Goal: Task Accomplishment & Management: Use online tool/utility

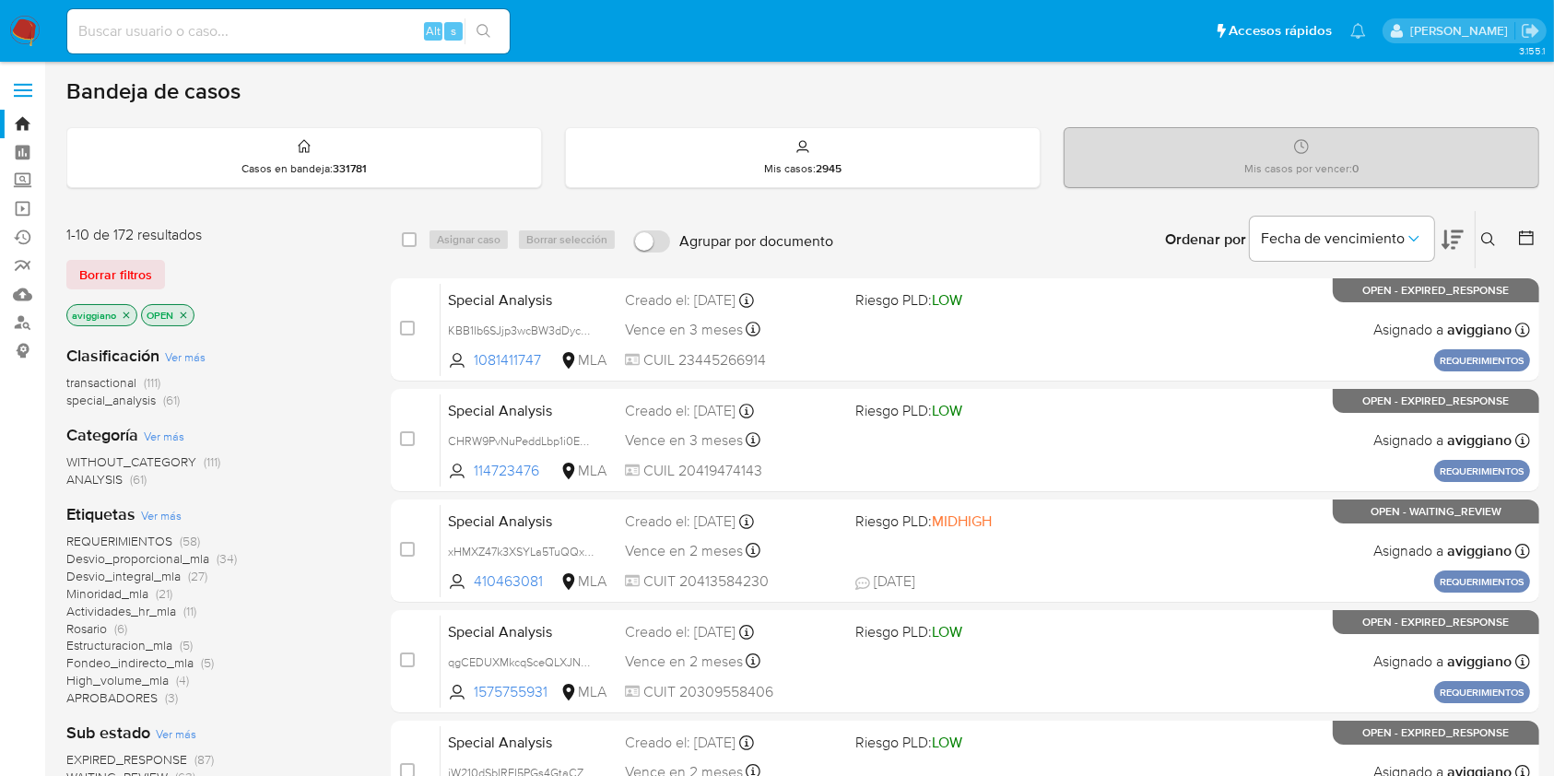
click at [1497, 243] on button at bounding box center [1490, 240] width 30 height 22
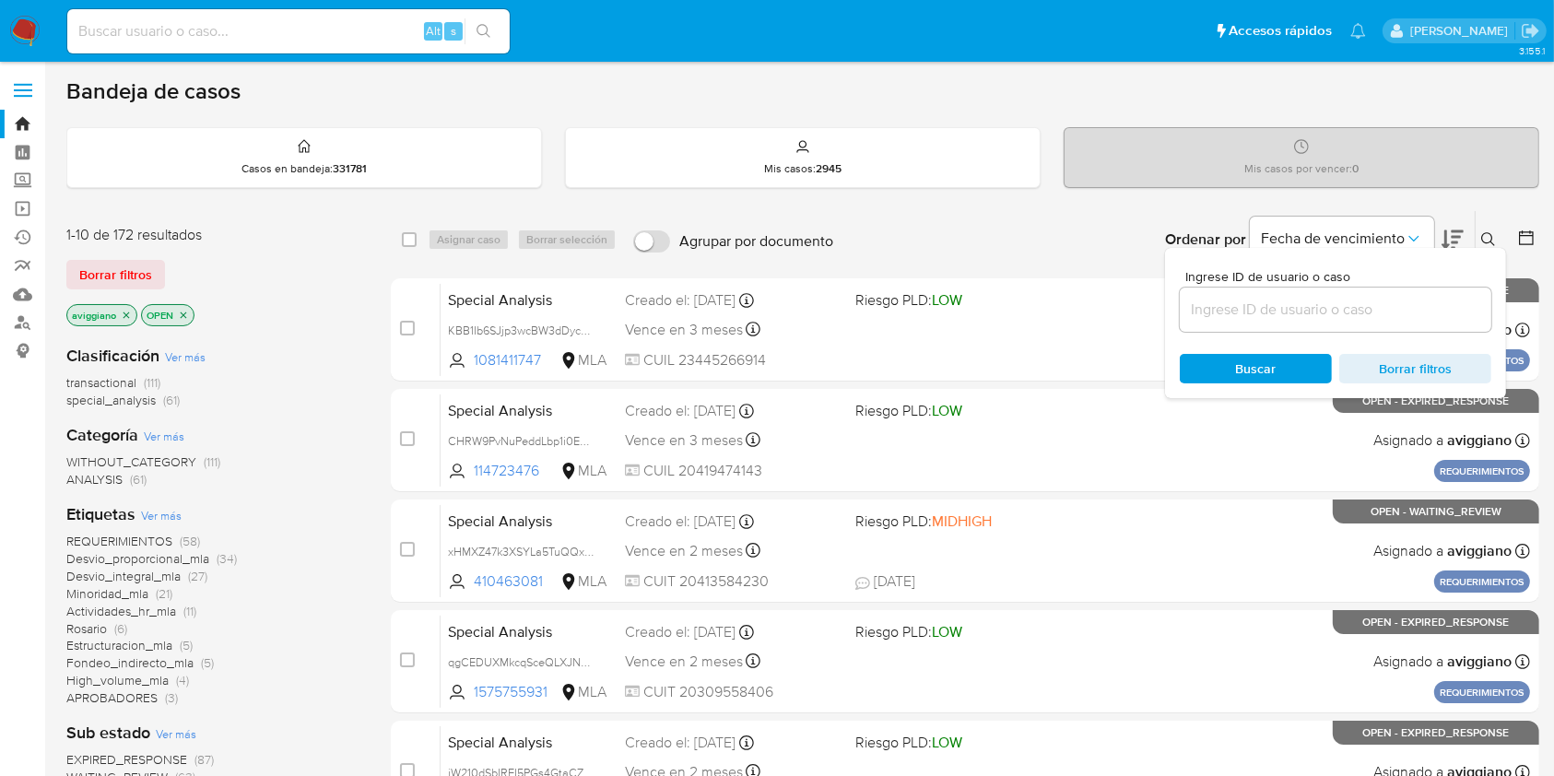
click at [1370, 306] on input at bounding box center [1335, 310] width 311 height 24
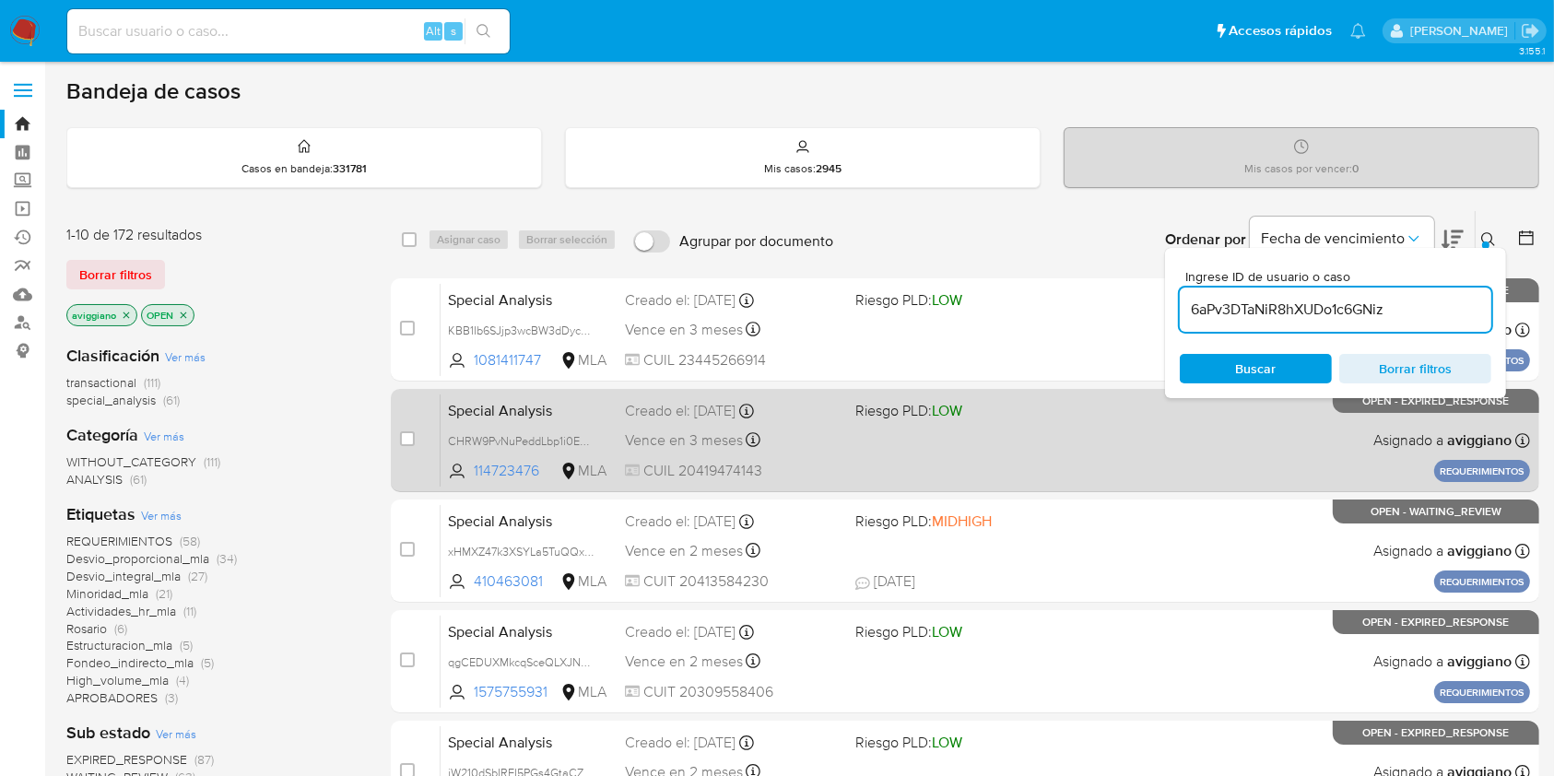
type input "6aPv3DTaNiR8hXUDo1c6GNiz"
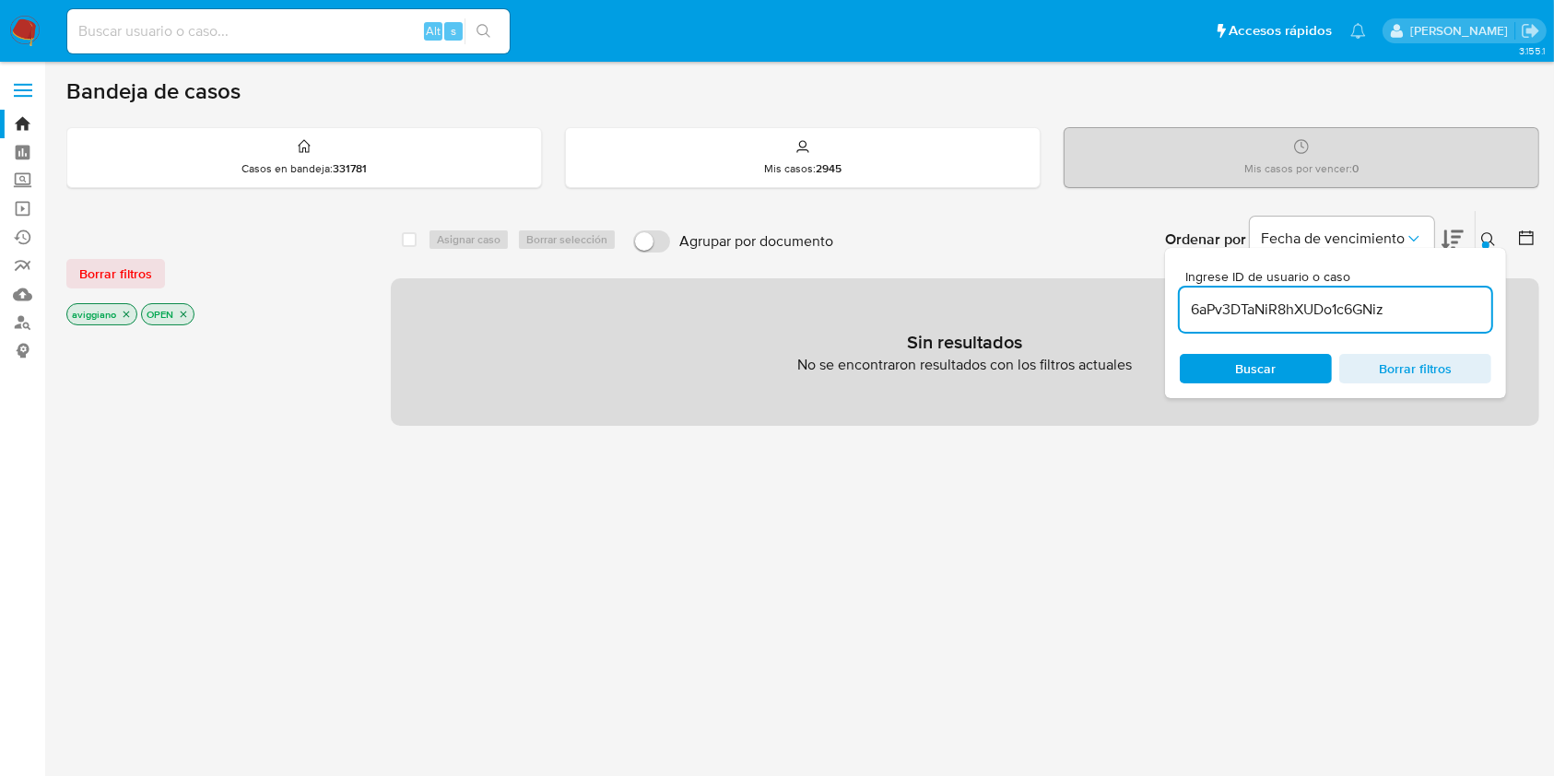
click at [127, 313] on icon "close-filter" at bounding box center [126, 314] width 6 height 6
click at [109, 310] on icon "close-filter" at bounding box center [108, 314] width 11 height 11
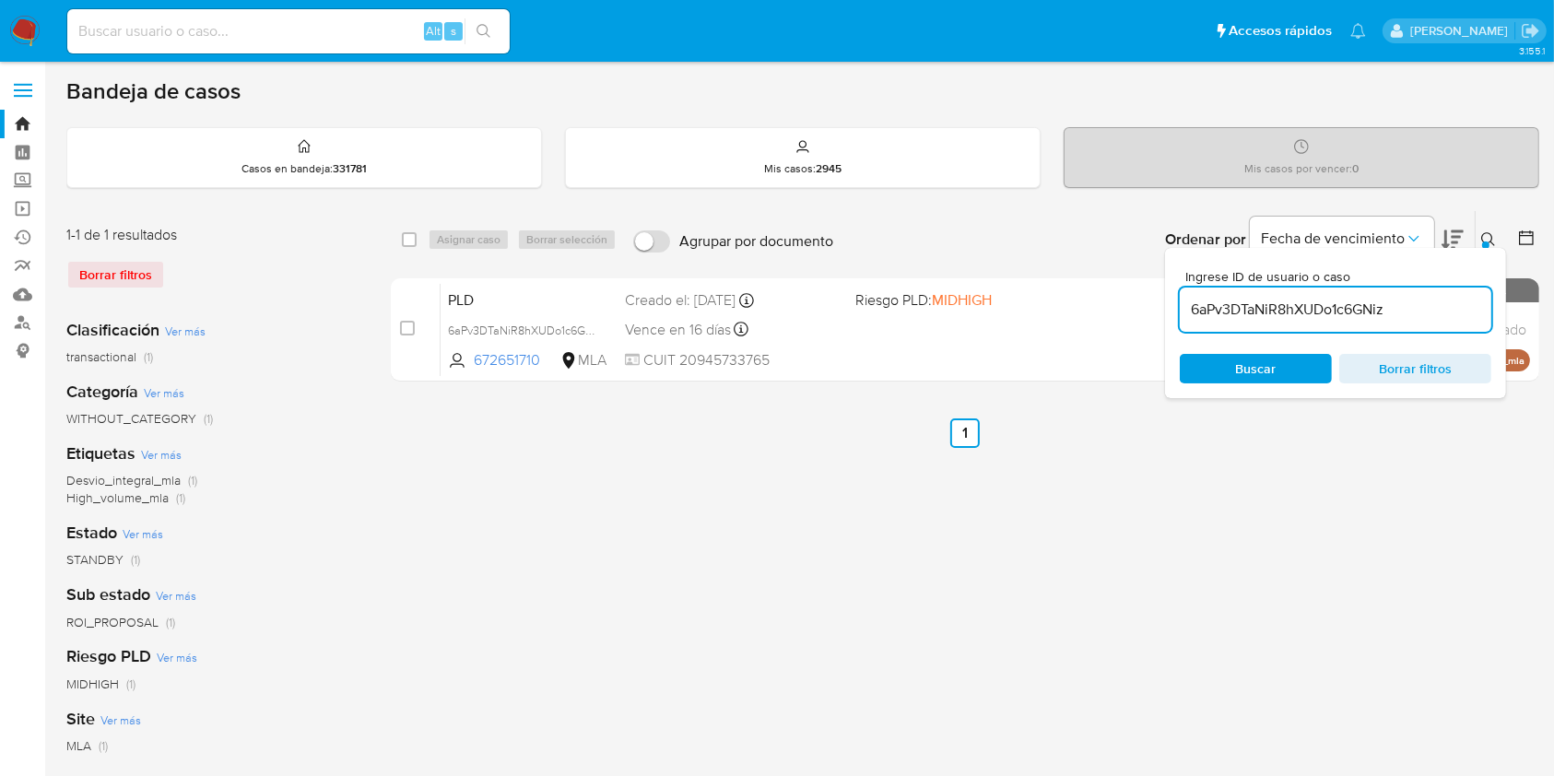
click at [420, 240] on div "select-all-cases-checkbox" at bounding box center [413, 240] width 22 height 22
click at [417, 240] on div "select-all-cases-checkbox" at bounding box center [413, 240] width 22 height 22
click at [416, 239] on div "select-all-cases-checkbox" at bounding box center [413, 240] width 22 height 22
click at [410, 238] on input "checkbox" at bounding box center [409, 239] width 15 height 15
checkbox input "true"
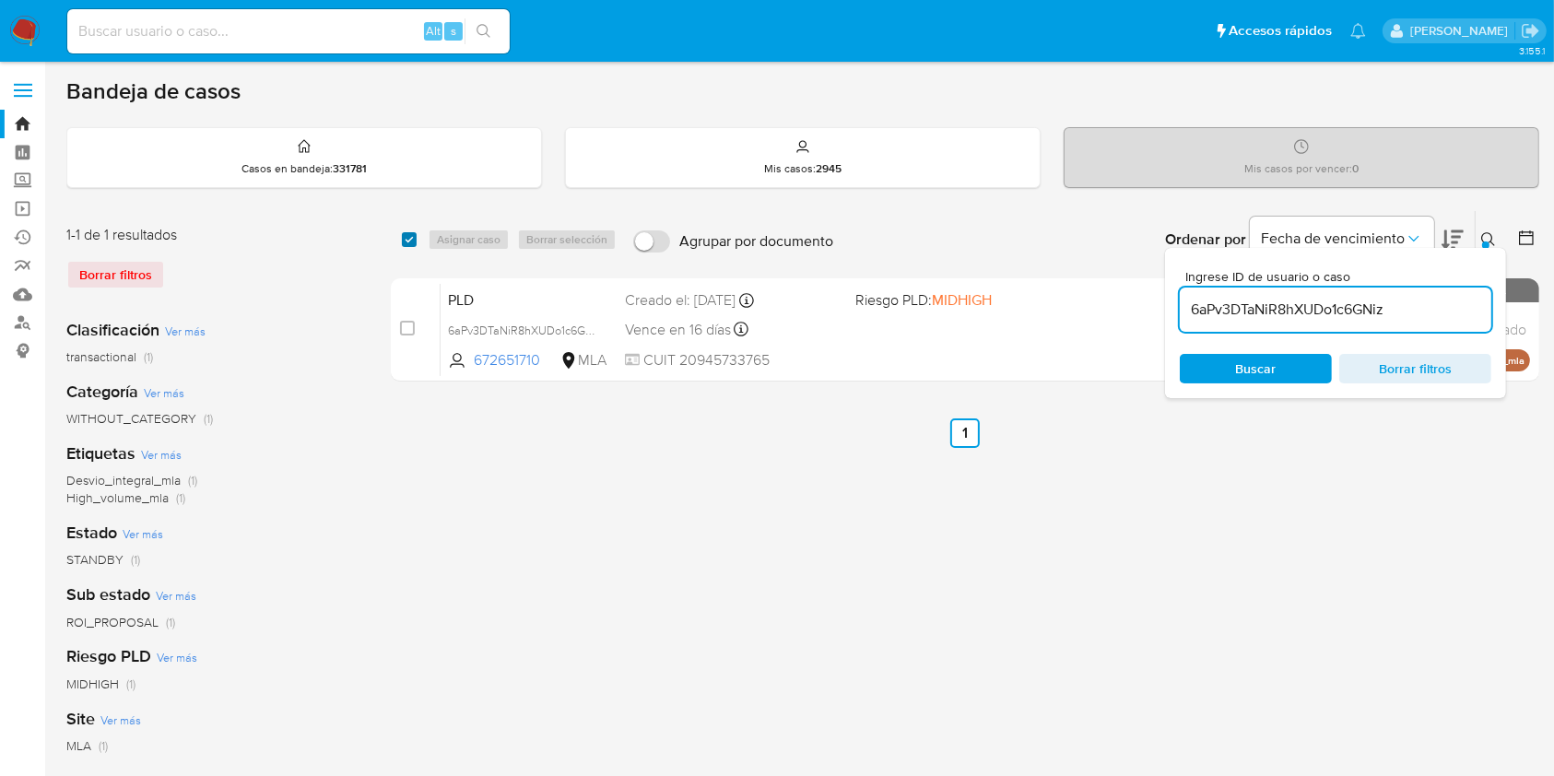
checkbox input "true"
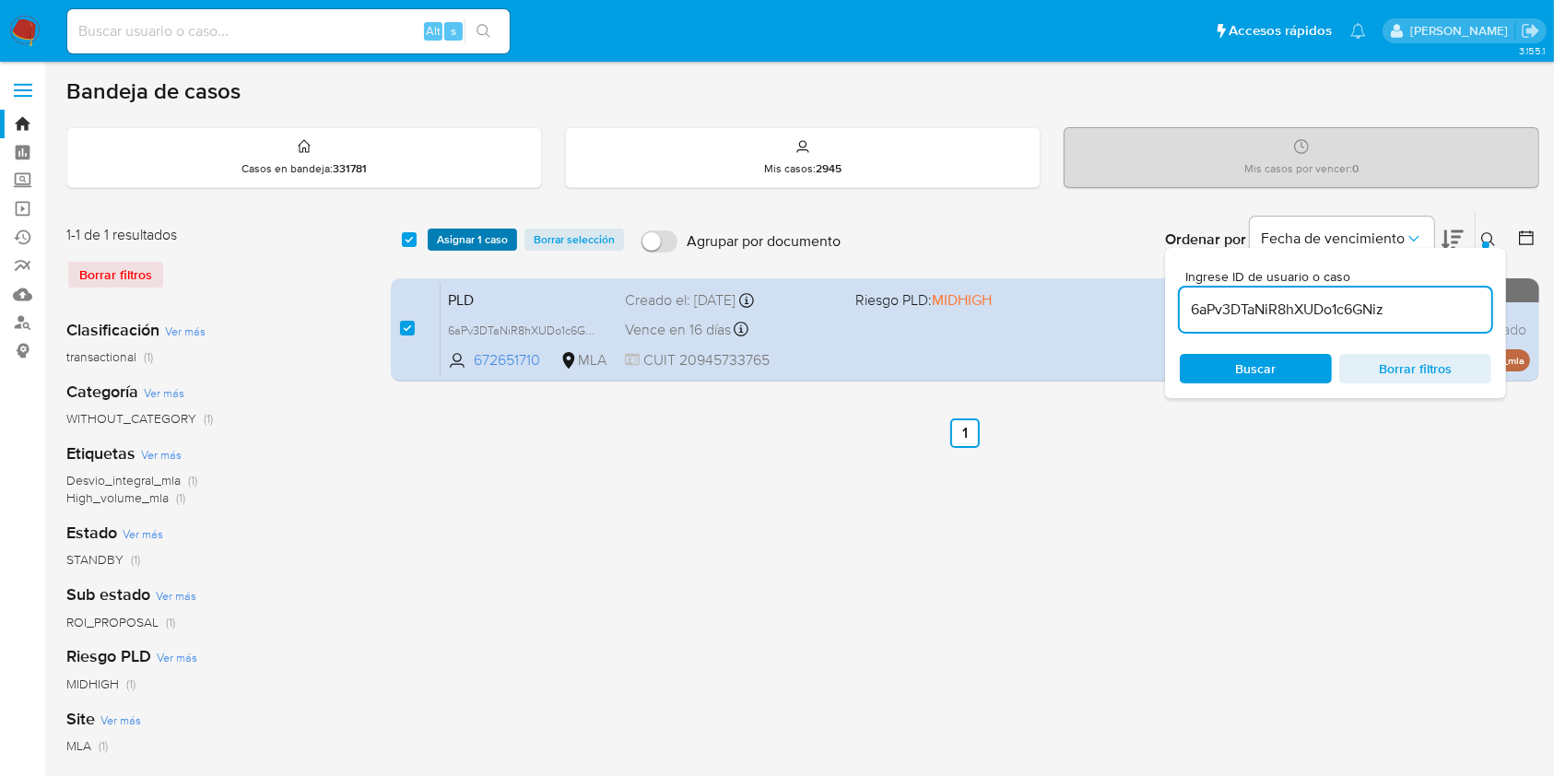
click at [433, 236] on button "Asignar 1 caso" at bounding box center [472, 240] width 89 height 22
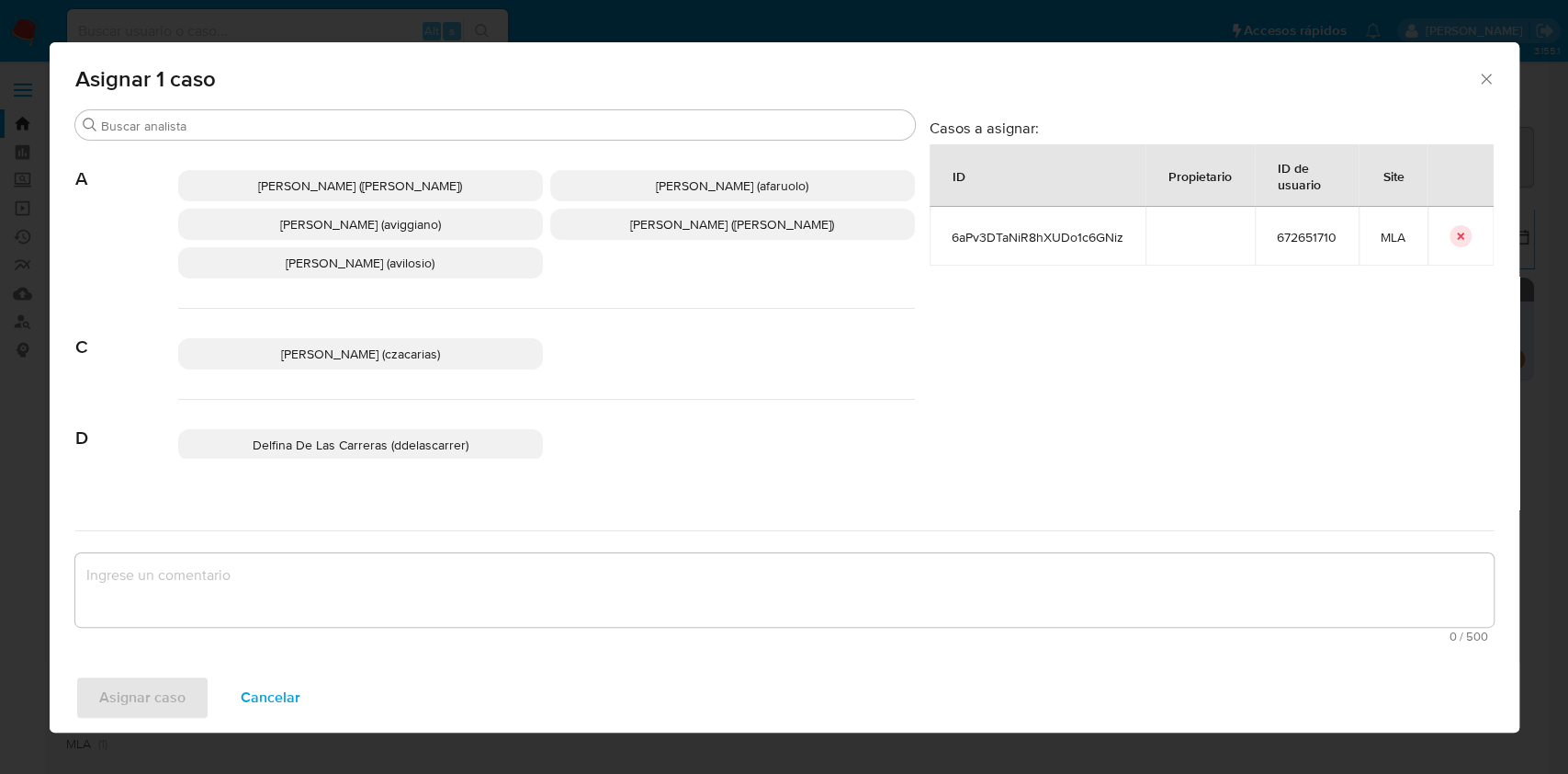
click at [466, 226] on p "Agustina Belen Viggiano (aviggiano)" at bounding box center [361, 223] width 365 height 31
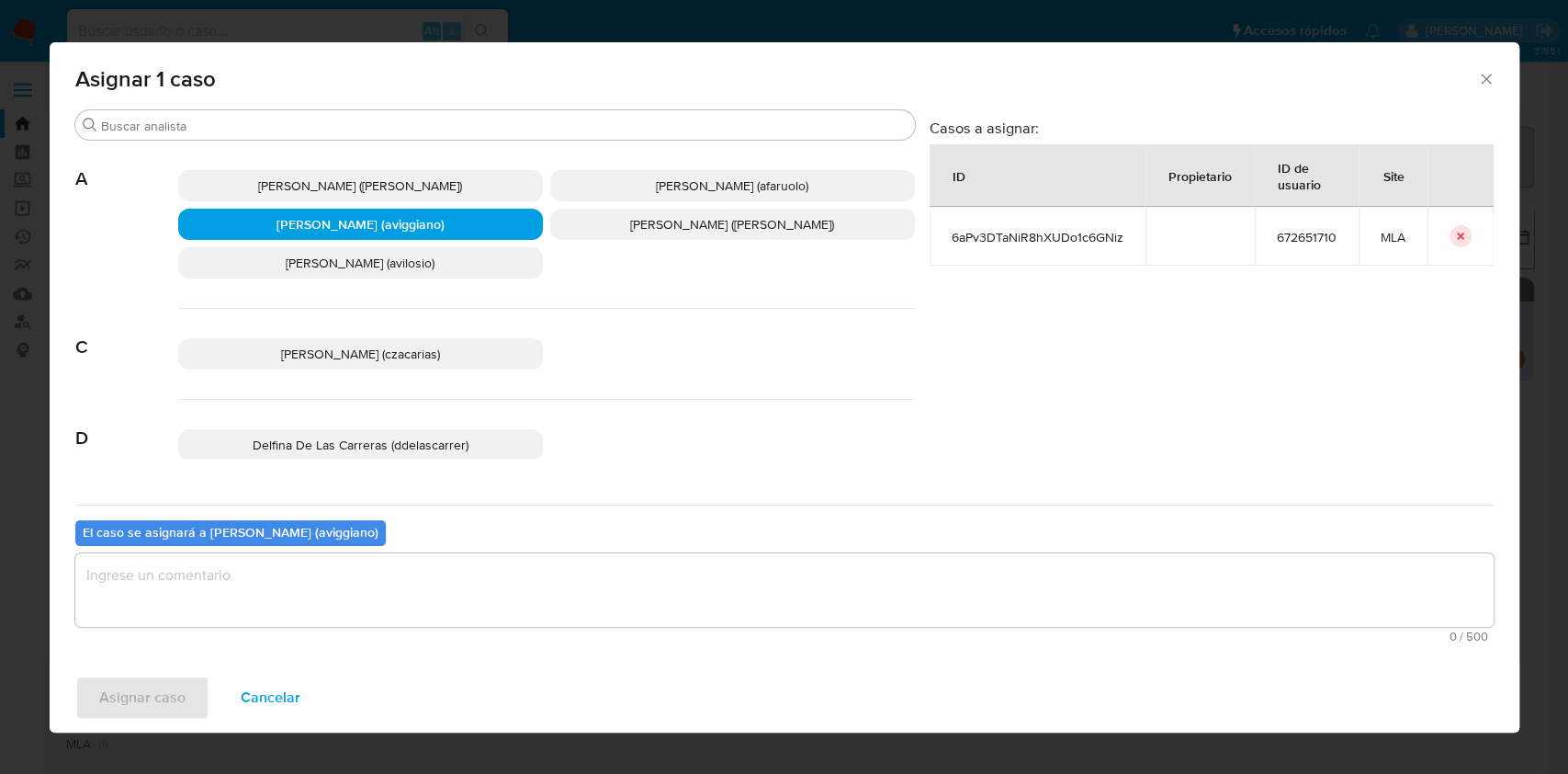
drag, startPoint x: 404, startPoint y: 546, endPoint x: 389, endPoint y: 568, distance: 26.6
click at [397, 556] on div "El caso se asignará a Agustina Belen Viggiano (aviggiano) 0 / 500 500 caractere…" at bounding box center [784, 578] width 1418 height 146
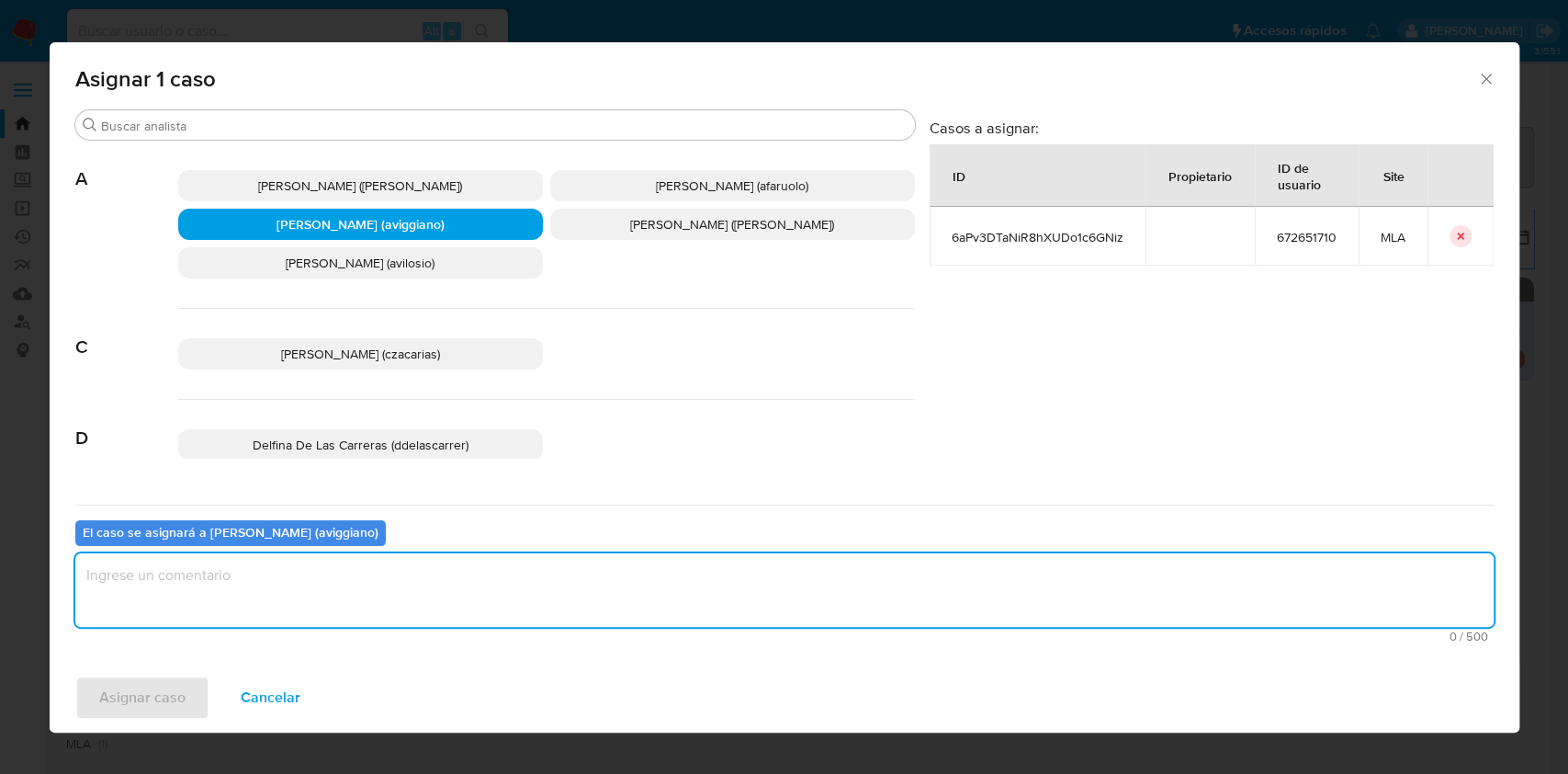
click at [389, 568] on textarea "assign-modal" at bounding box center [784, 590] width 1418 height 74
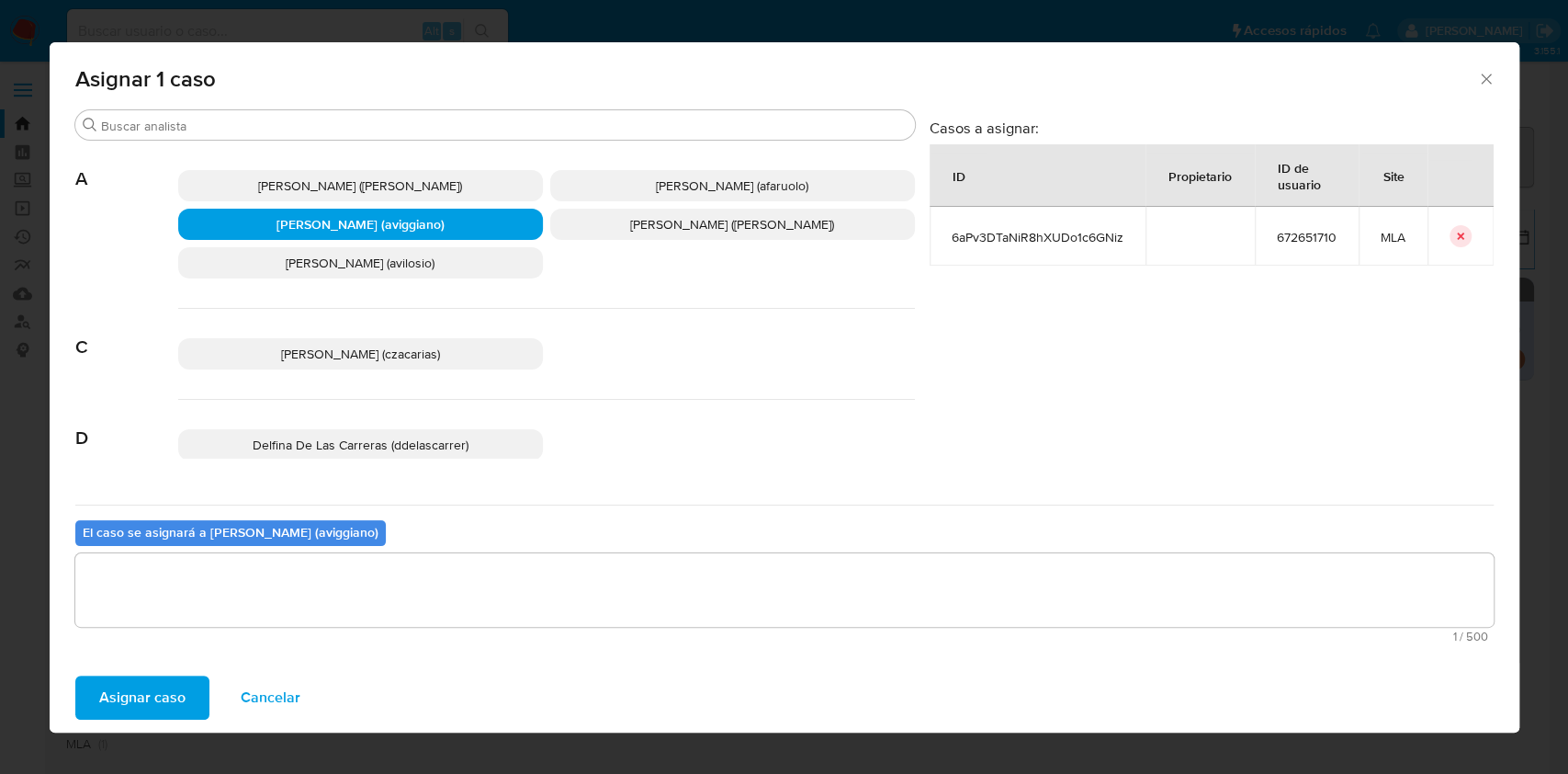
click at [159, 698] on span "Asignar caso" at bounding box center [143, 697] width 87 height 41
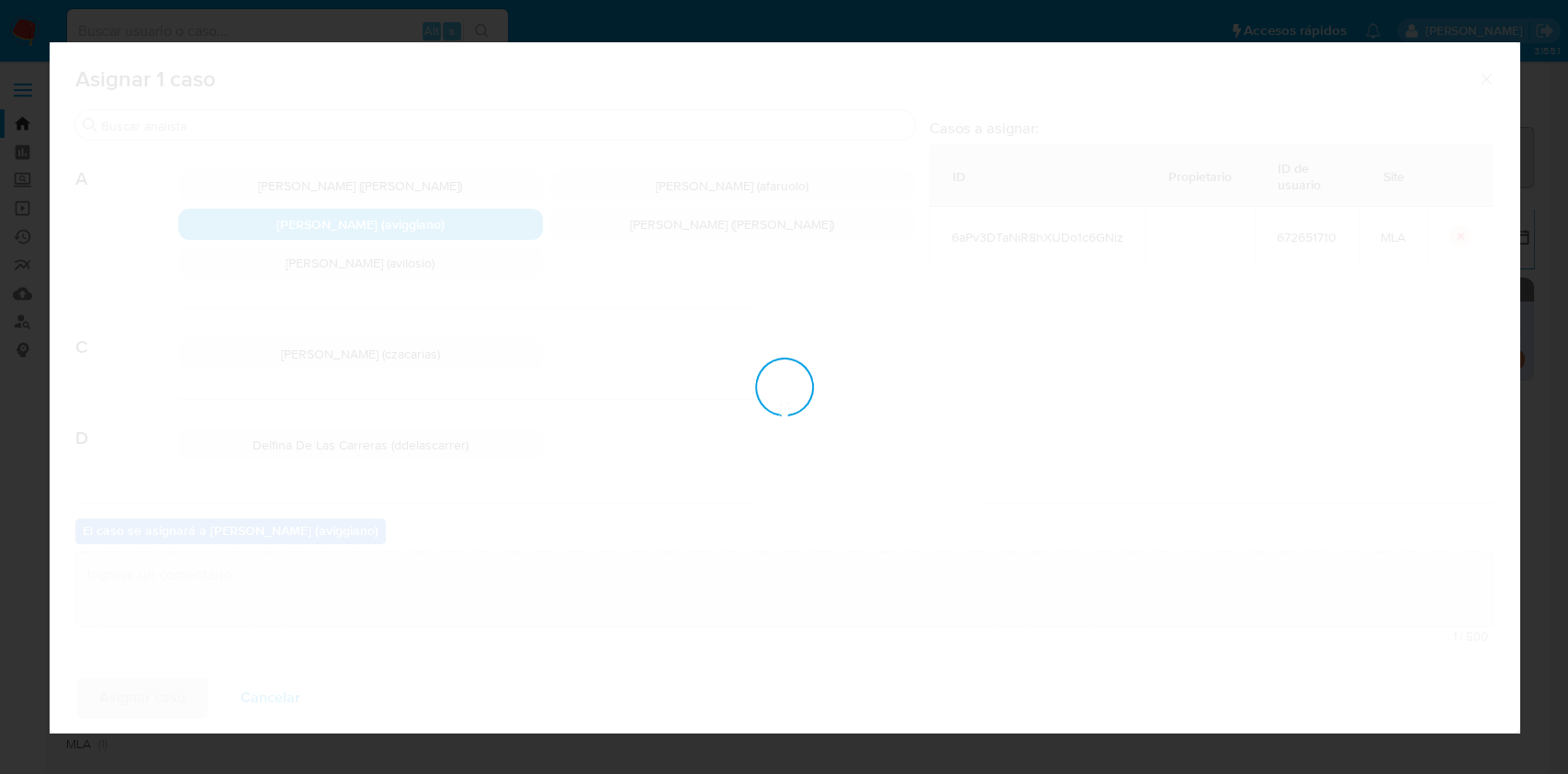
checkbox input "false"
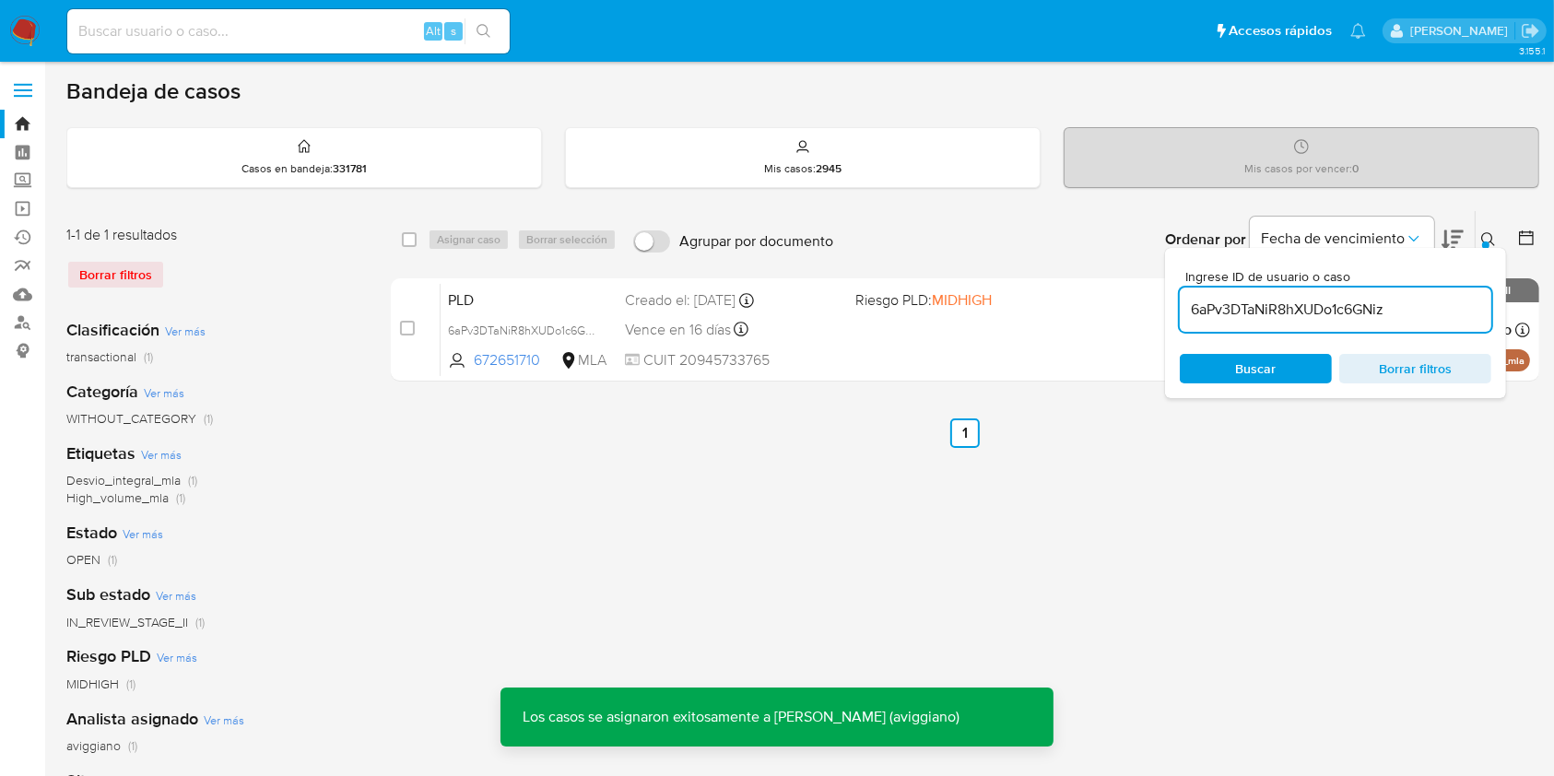
click at [899, 380] on div "select-all-cases-checkbox Asignar caso Borrar selección Agrupar por documento O…" at bounding box center [965, 299] width 1148 height 179
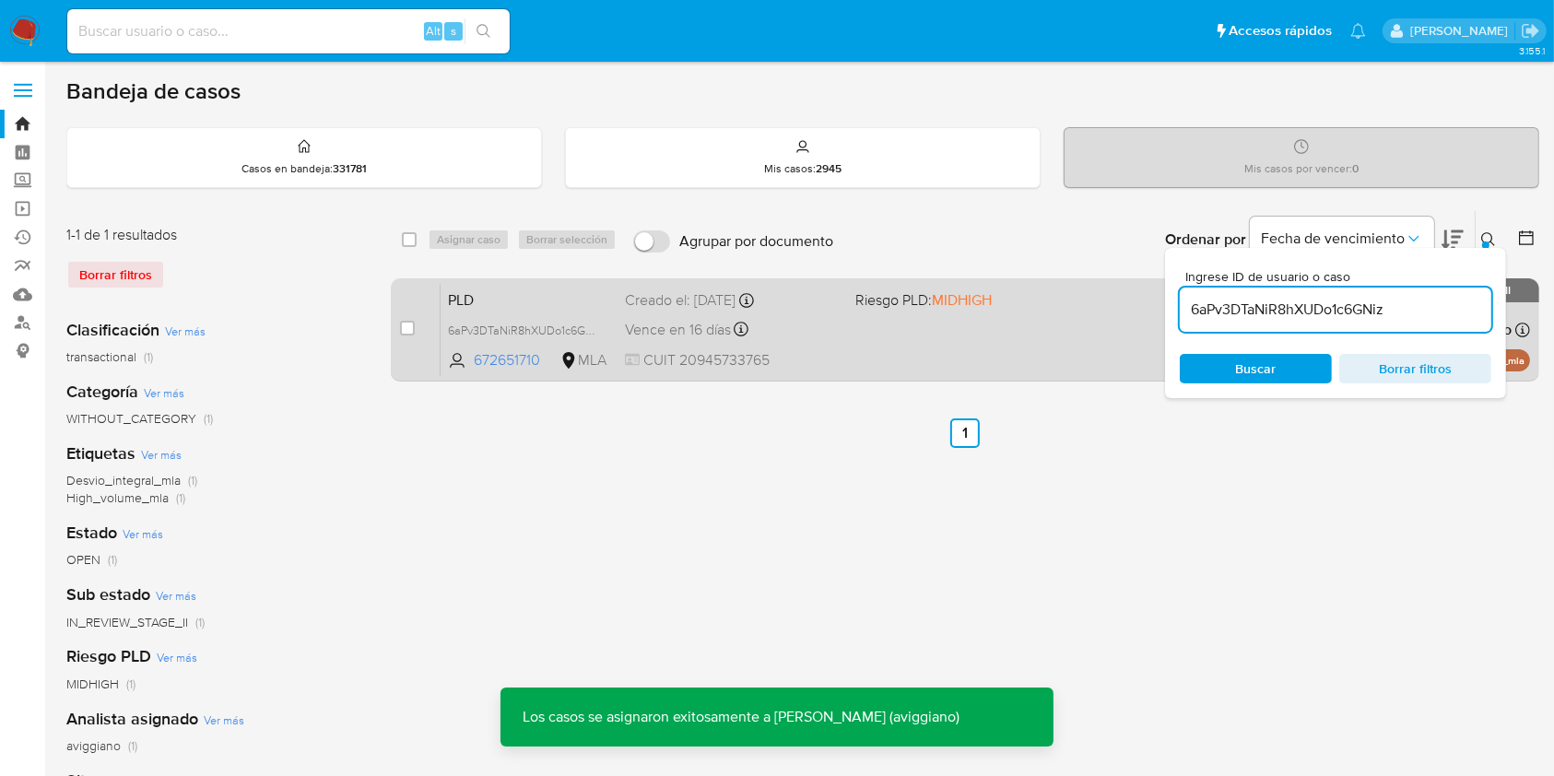
click at [896, 347] on div "PLD 6aPv3DTaNiR8hXUDo1c6GNiz 672651710 MLA Riesgo PLD: MIDHIGH Creado el: 12/06…" at bounding box center [984, 329] width 1089 height 93
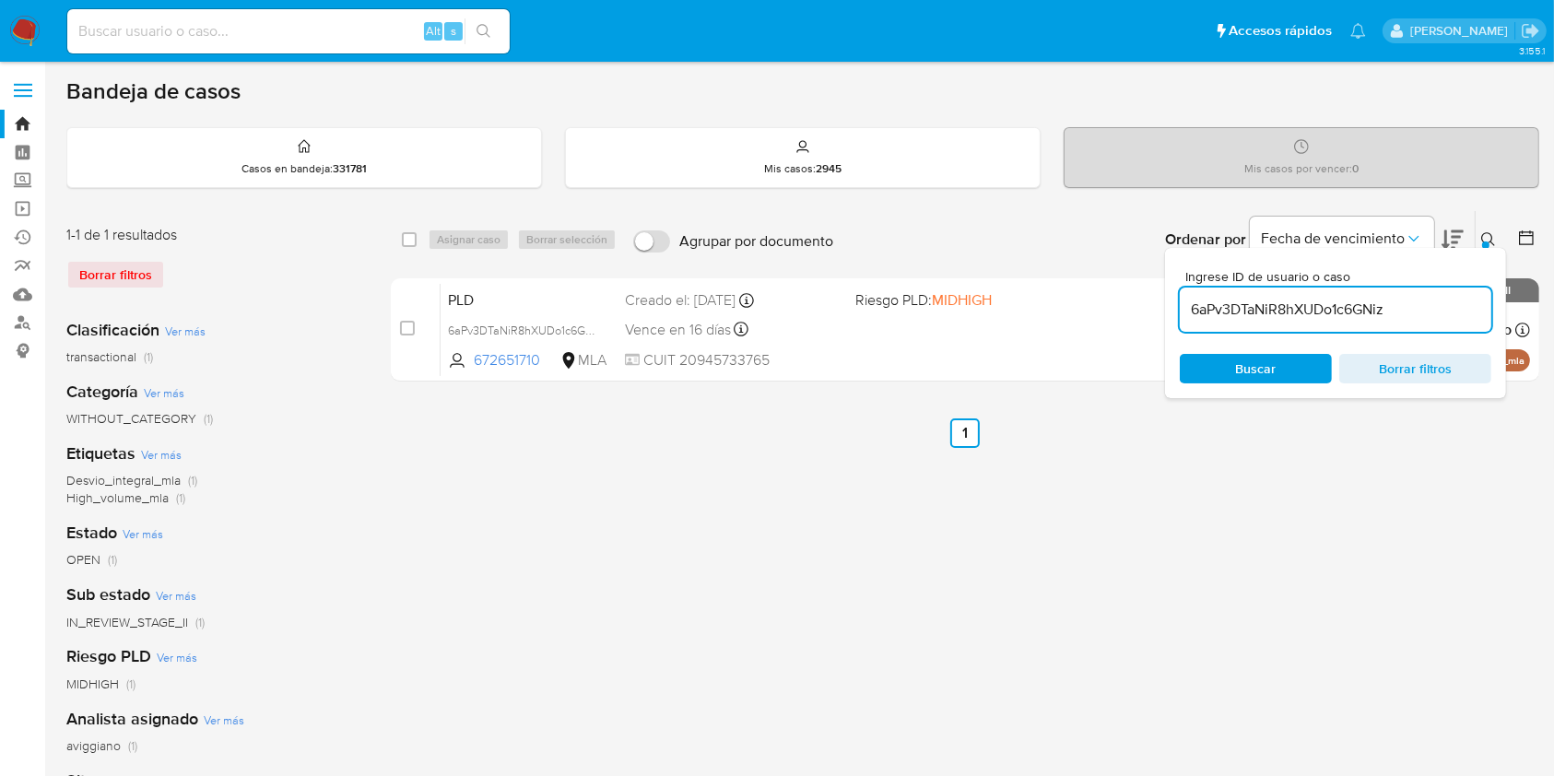
click at [1317, 311] on input "6aPv3DTaNiR8hXUDo1c6GNiz" at bounding box center [1335, 310] width 311 height 24
paste input "ops2x2NWZ6VanEvwktMNcSdy"
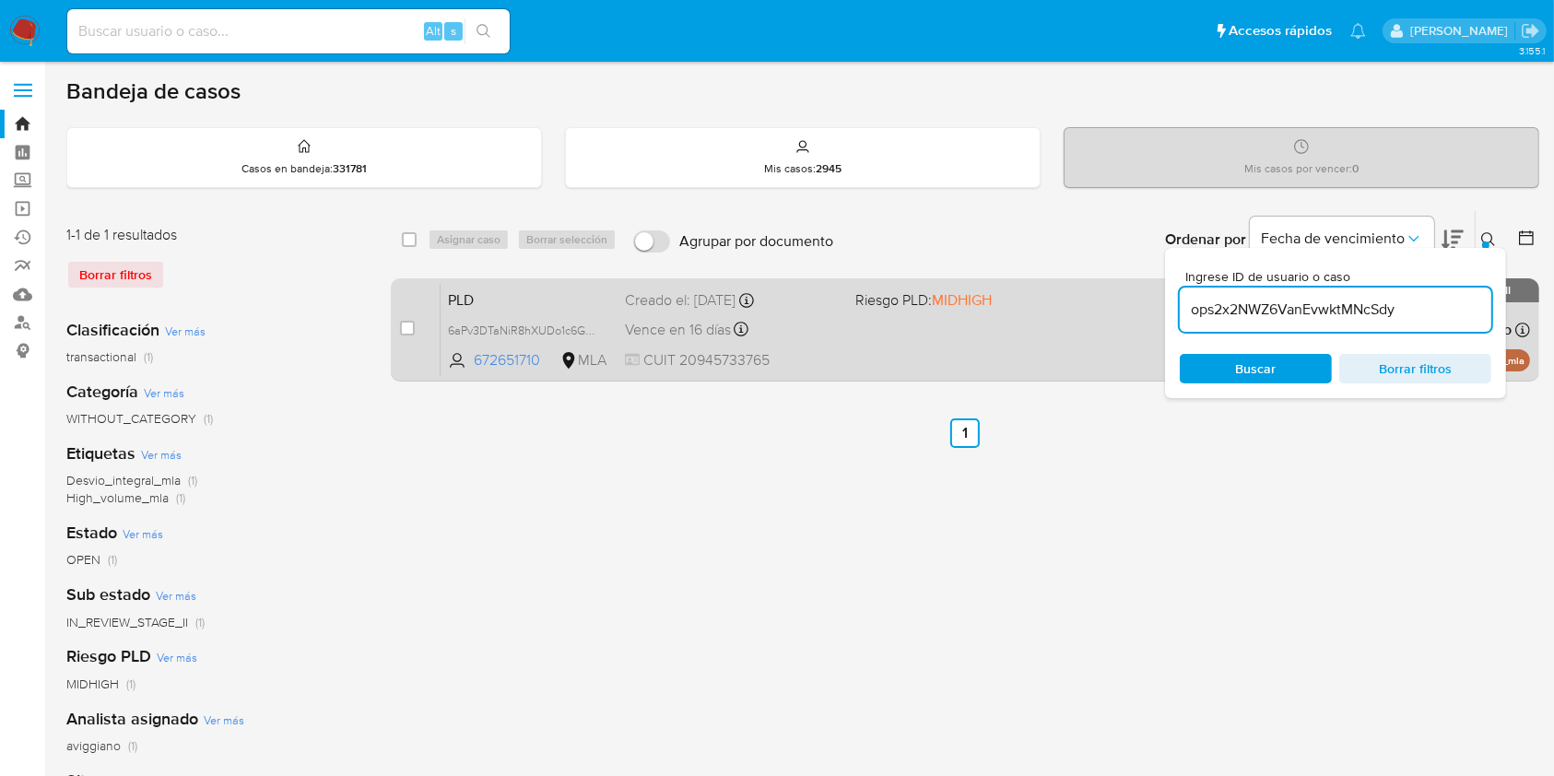
type input "ops2x2NWZ6VanEvwktMNcSdy"
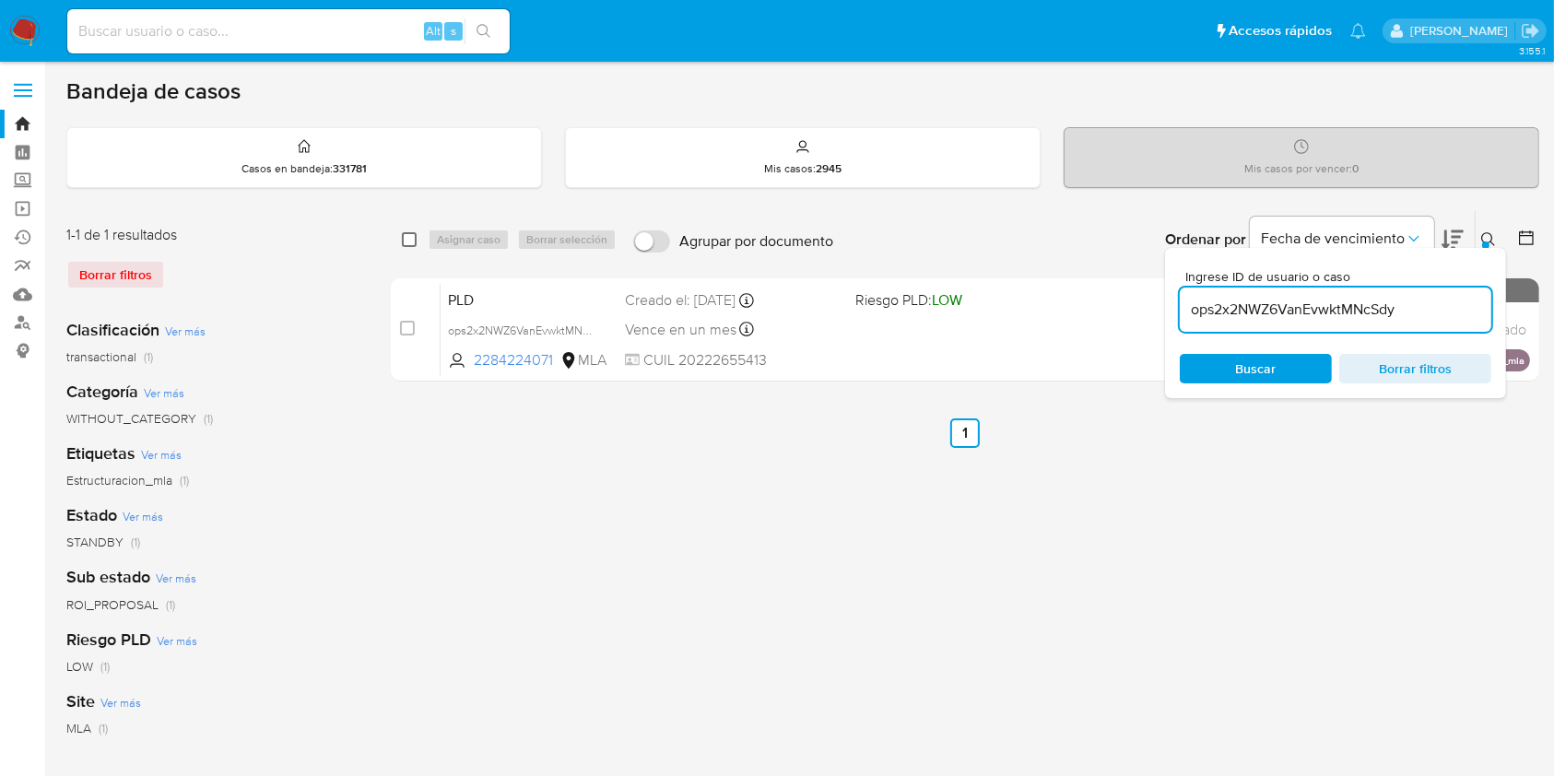
click at [411, 238] on input "checkbox" at bounding box center [409, 239] width 15 height 15
checkbox input "true"
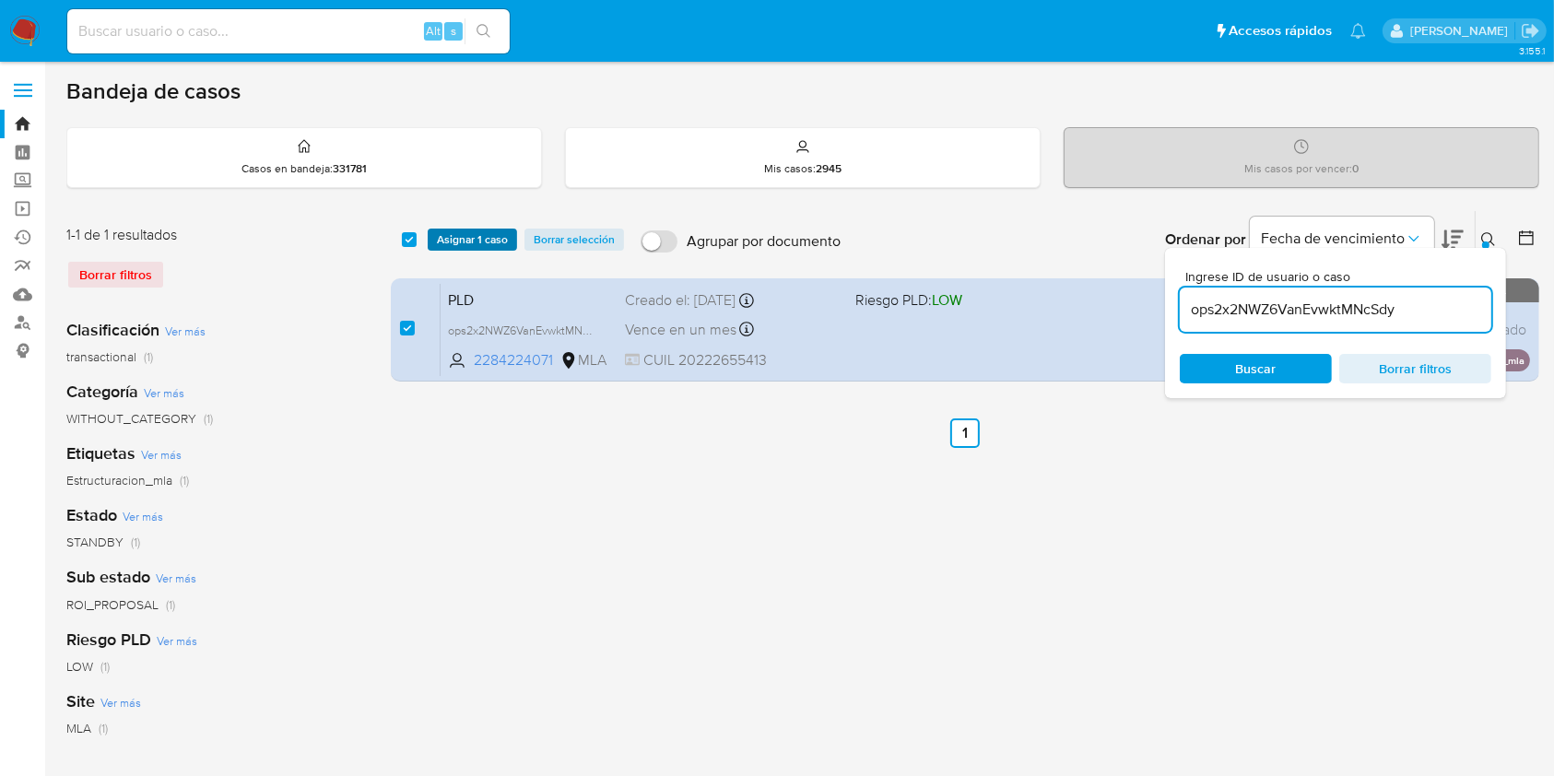
click at [445, 230] on span "Asignar 1 caso" at bounding box center [472, 239] width 71 height 18
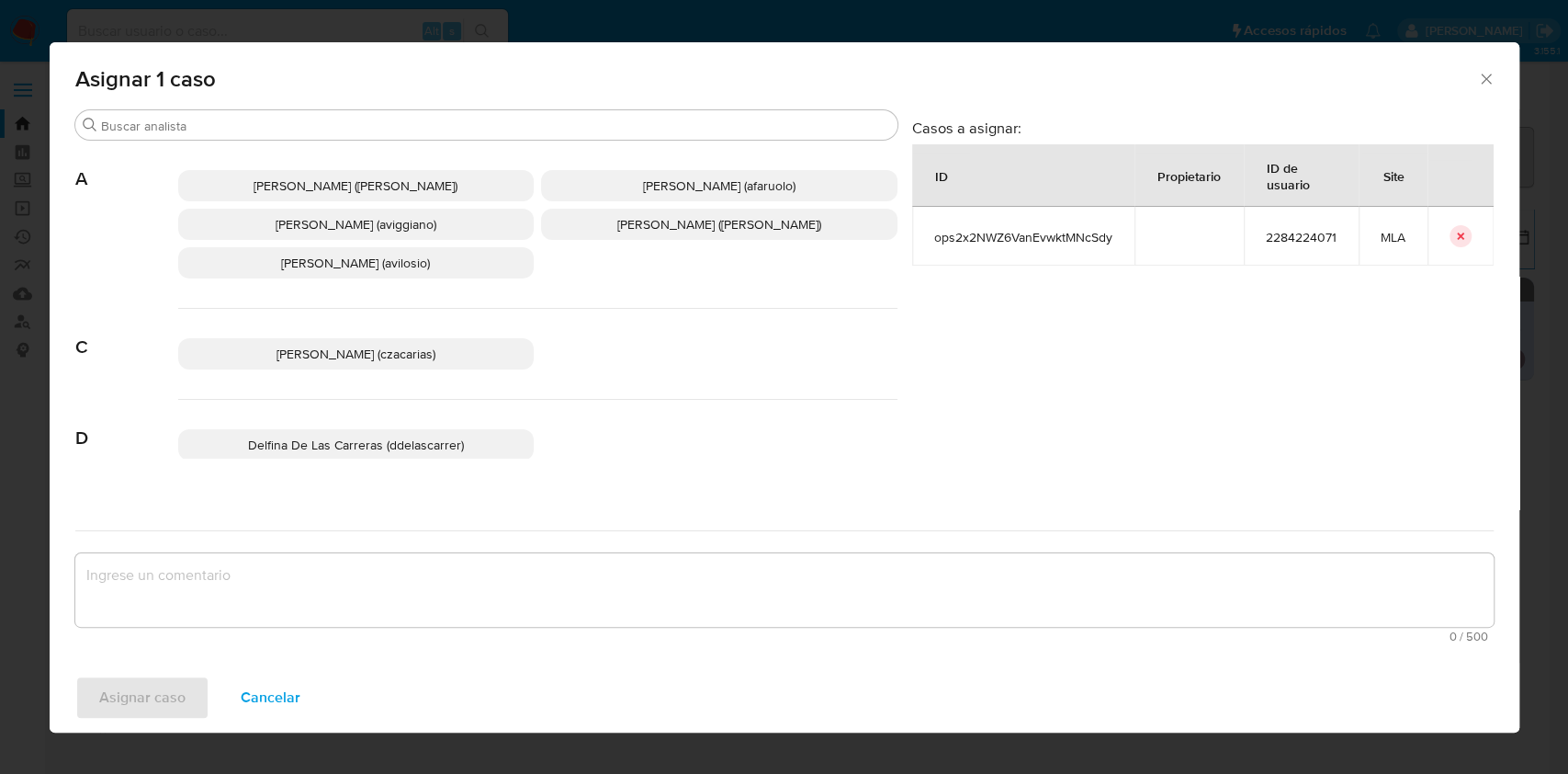
click at [323, 231] on span "Agustina Belen Viggiano (aviggiano)" at bounding box center [355, 224] width 160 height 18
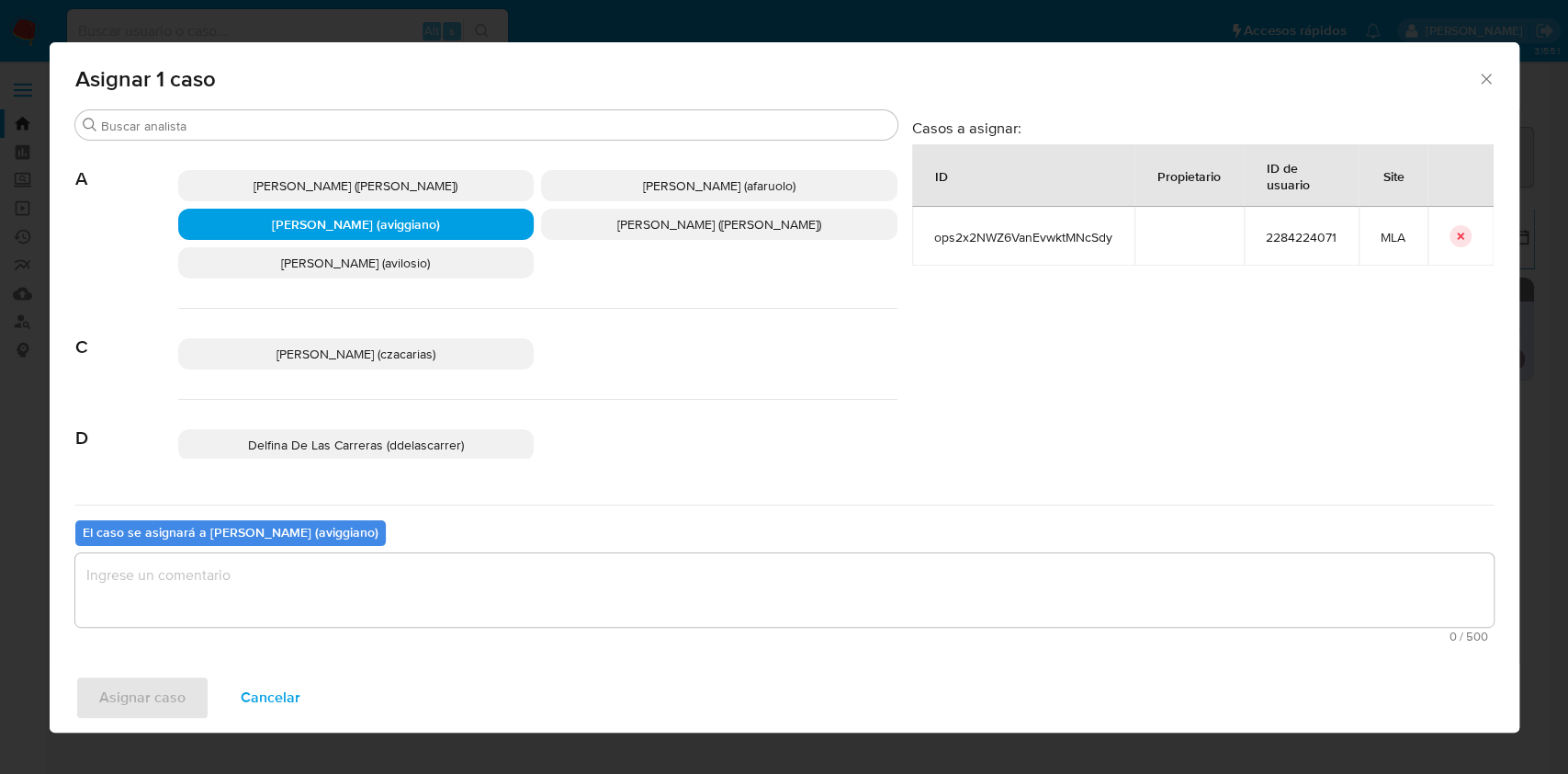
drag, startPoint x: 291, startPoint y: 578, endPoint x: 202, endPoint y: 643, distance: 110.2
click at [291, 578] on textarea "assign-modal" at bounding box center [784, 590] width 1418 height 74
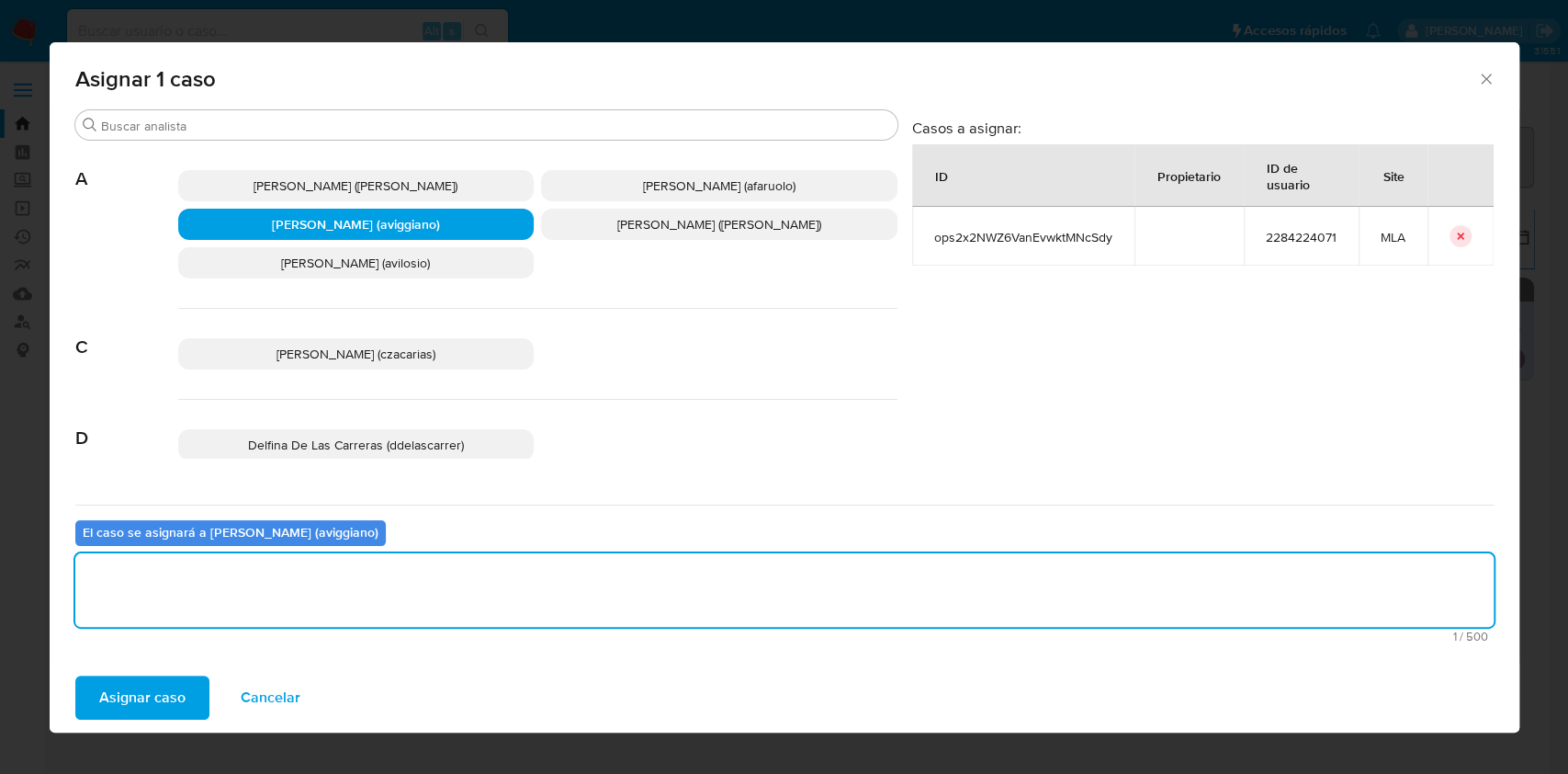
click at [163, 672] on div "Asignar caso Cancelar" at bounding box center [784, 697] width 1469 height 70
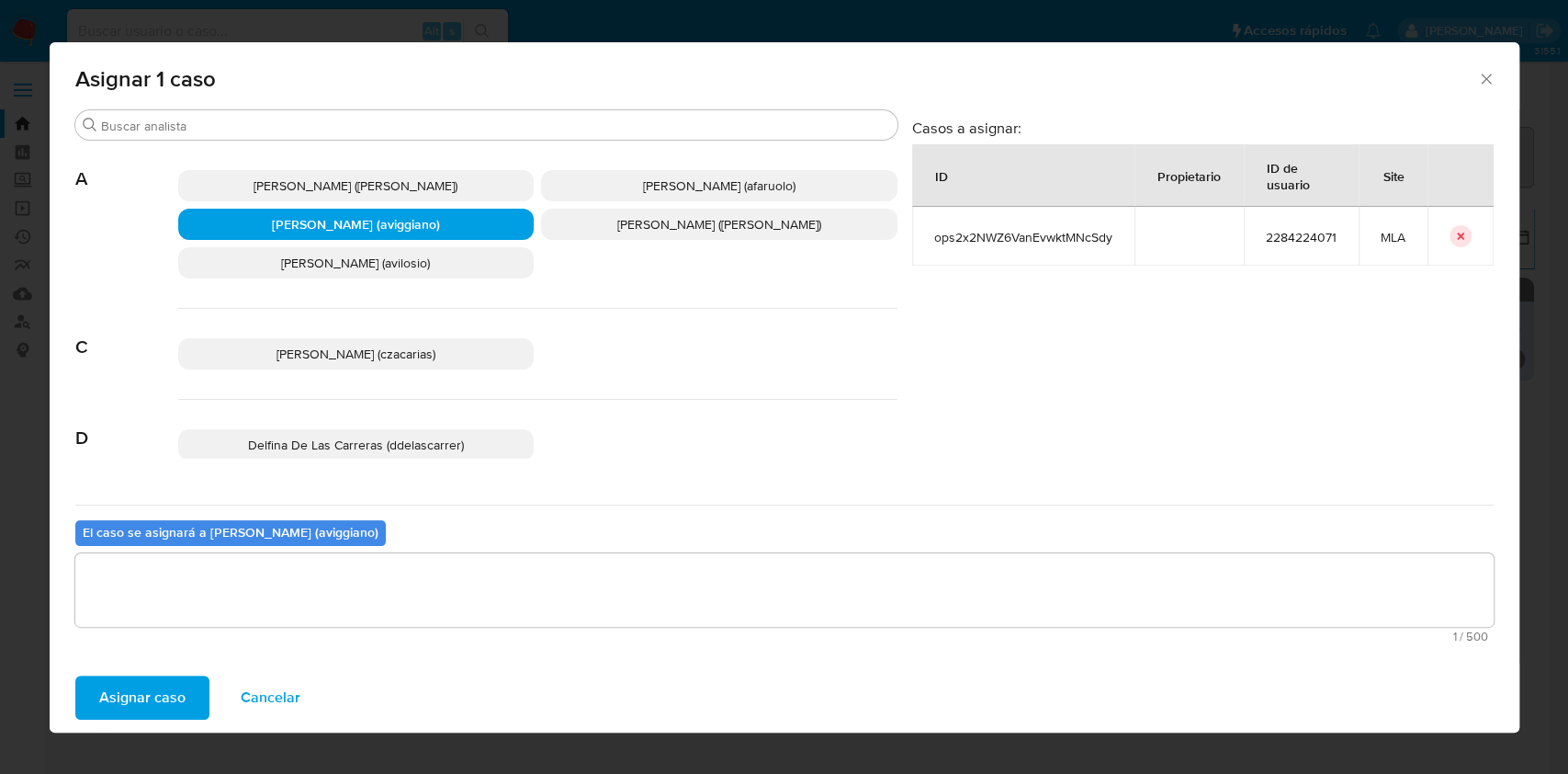
click at [155, 692] on span "Asignar caso" at bounding box center [143, 697] width 87 height 41
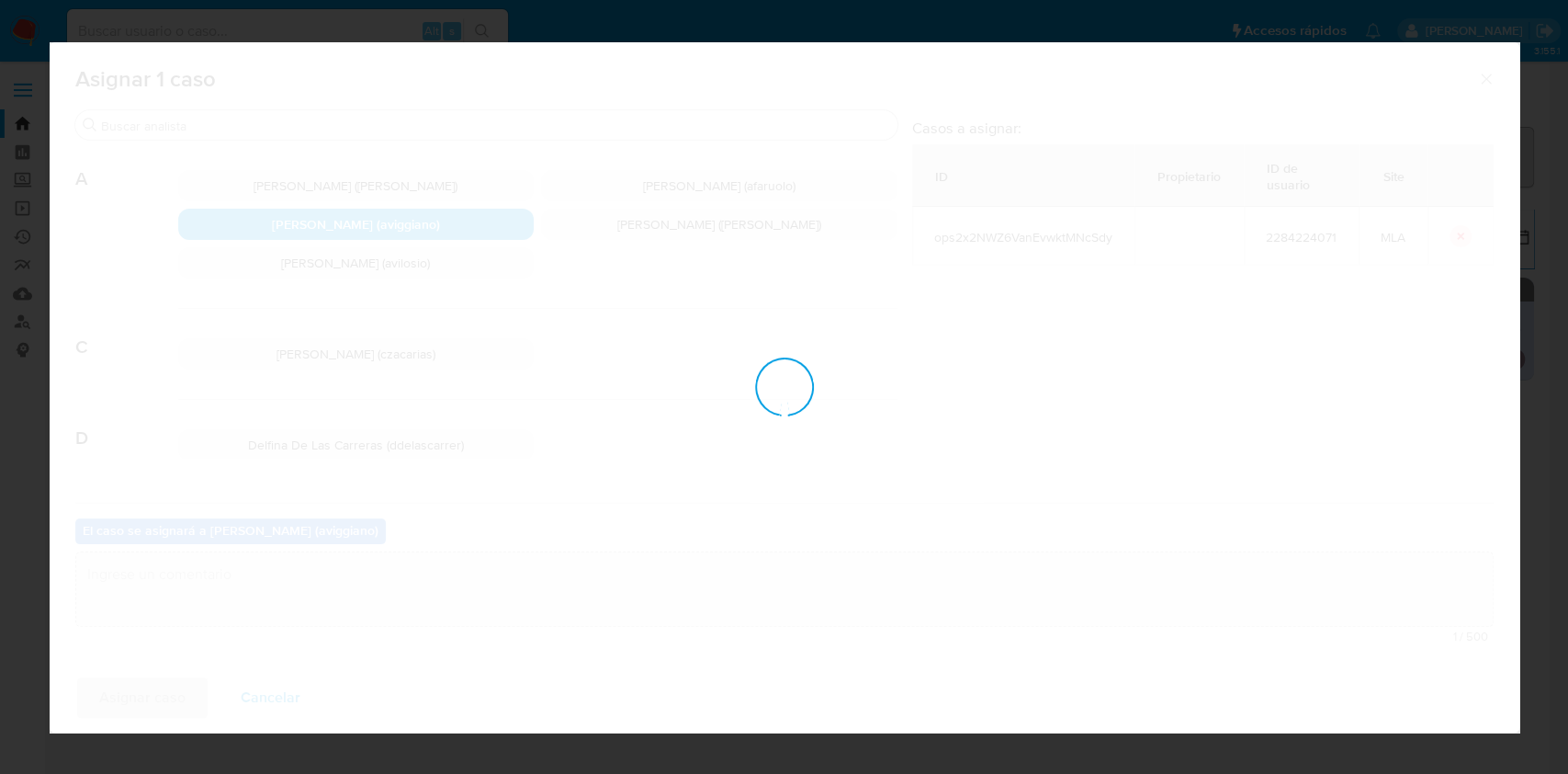
checkbox input "false"
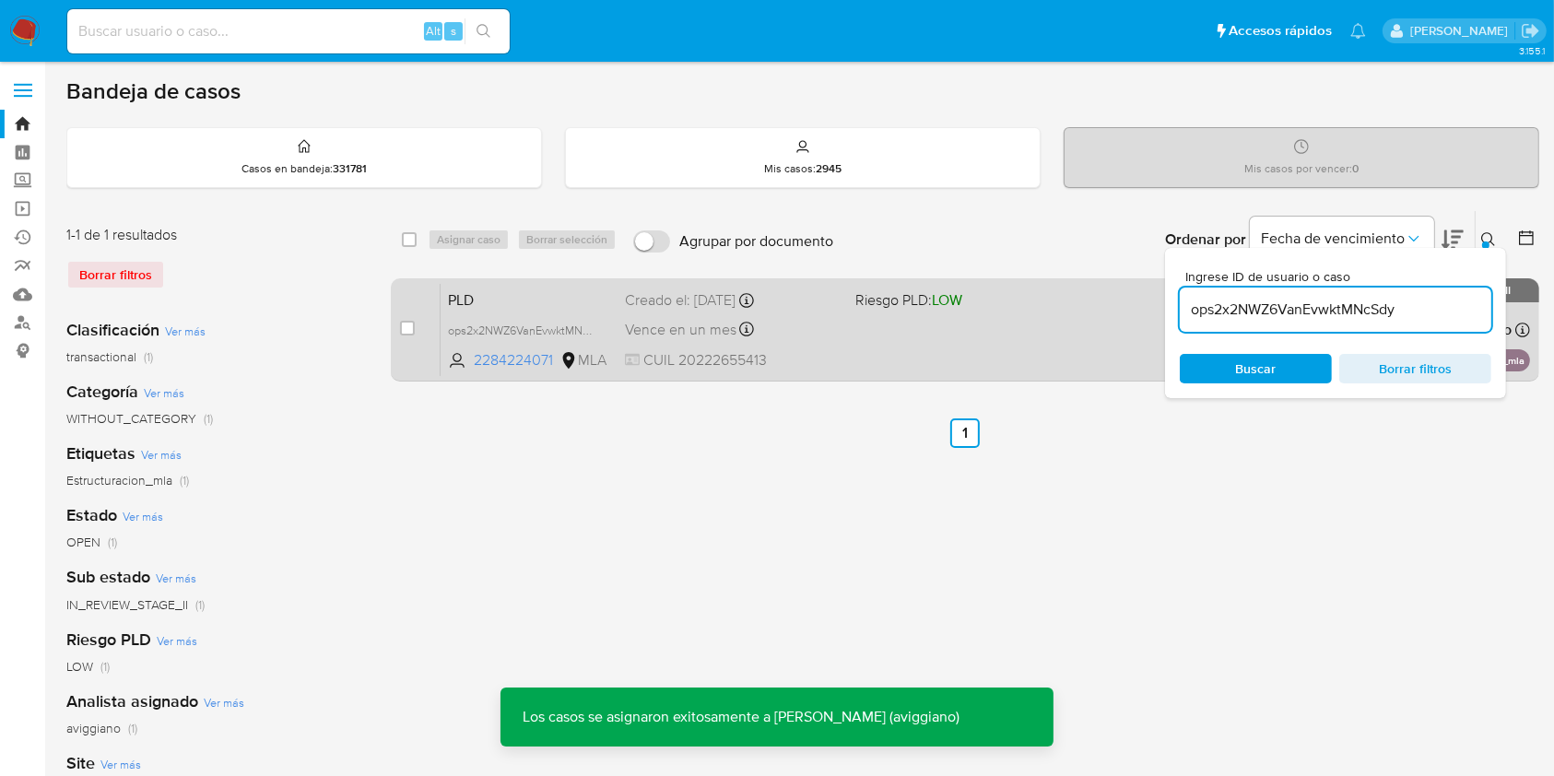
click at [976, 321] on div "PLD ops2x2NWZ6VanEvwktMNcSdy 2284224071 MLA Riesgo PLD: LOW Creado el: 12/07/20…" at bounding box center [984, 329] width 1089 height 93
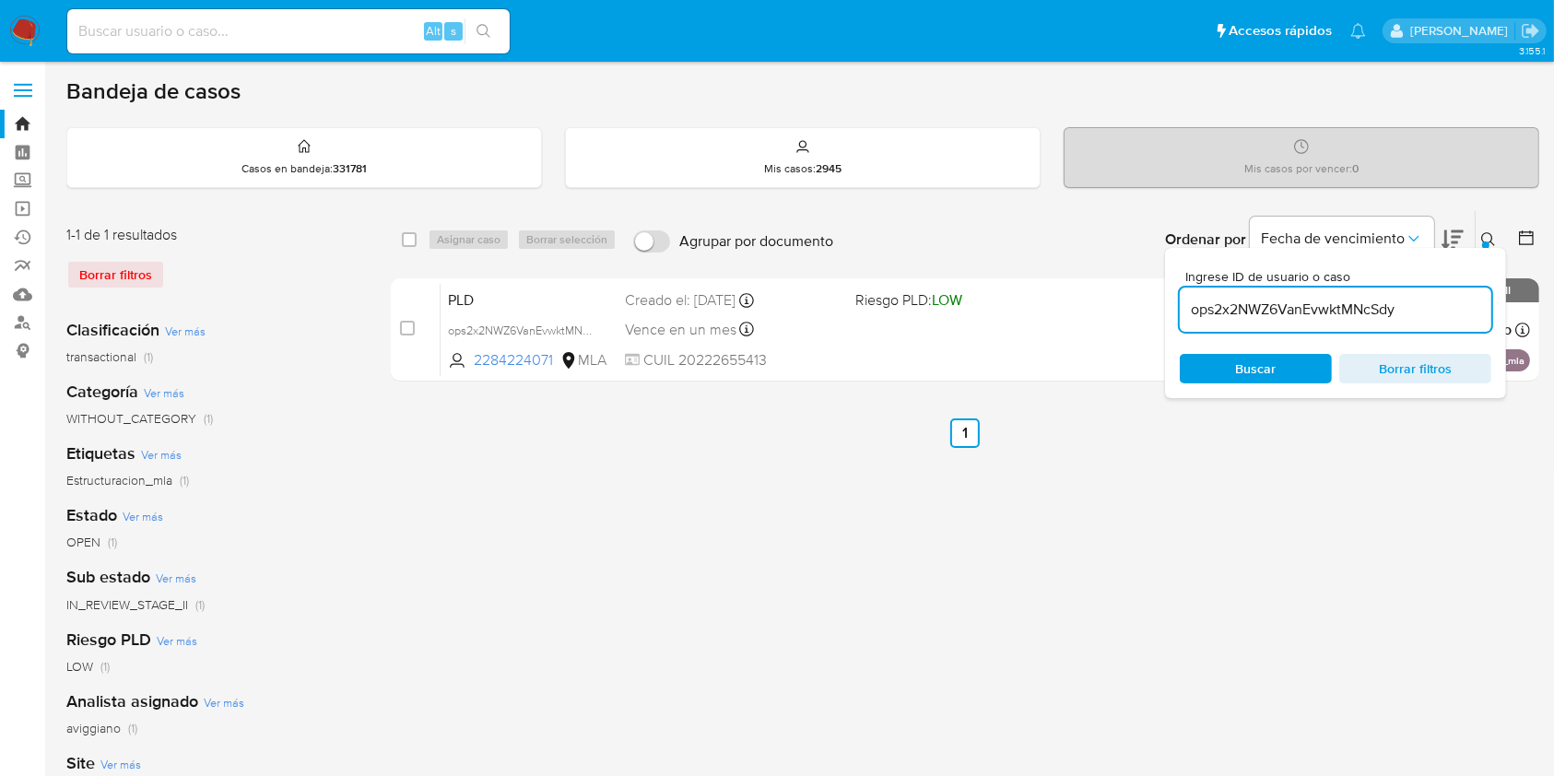
click at [1357, 315] on input "ops2x2NWZ6VanEvwktMNcSdy" at bounding box center [1335, 310] width 311 height 24
paste input "X3CRGMIqvCuhP70Ghw0aB9m6"
type input "X3CRGMIqvCuhP70Ghw0aB9m6"
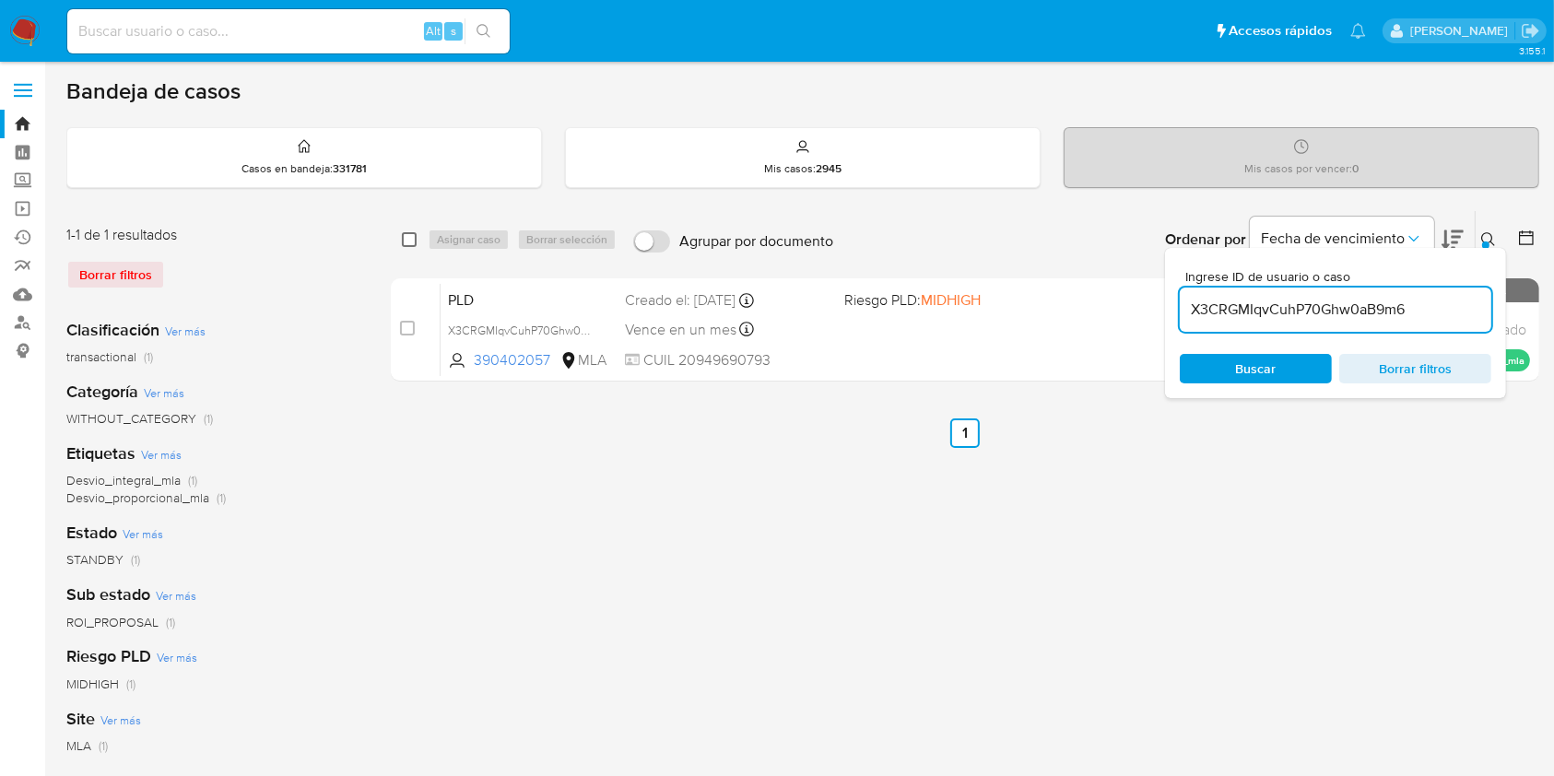
click at [405, 241] on input "checkbox" at bounding box center [409, 239] width 15 height 15
checkbox input "true"
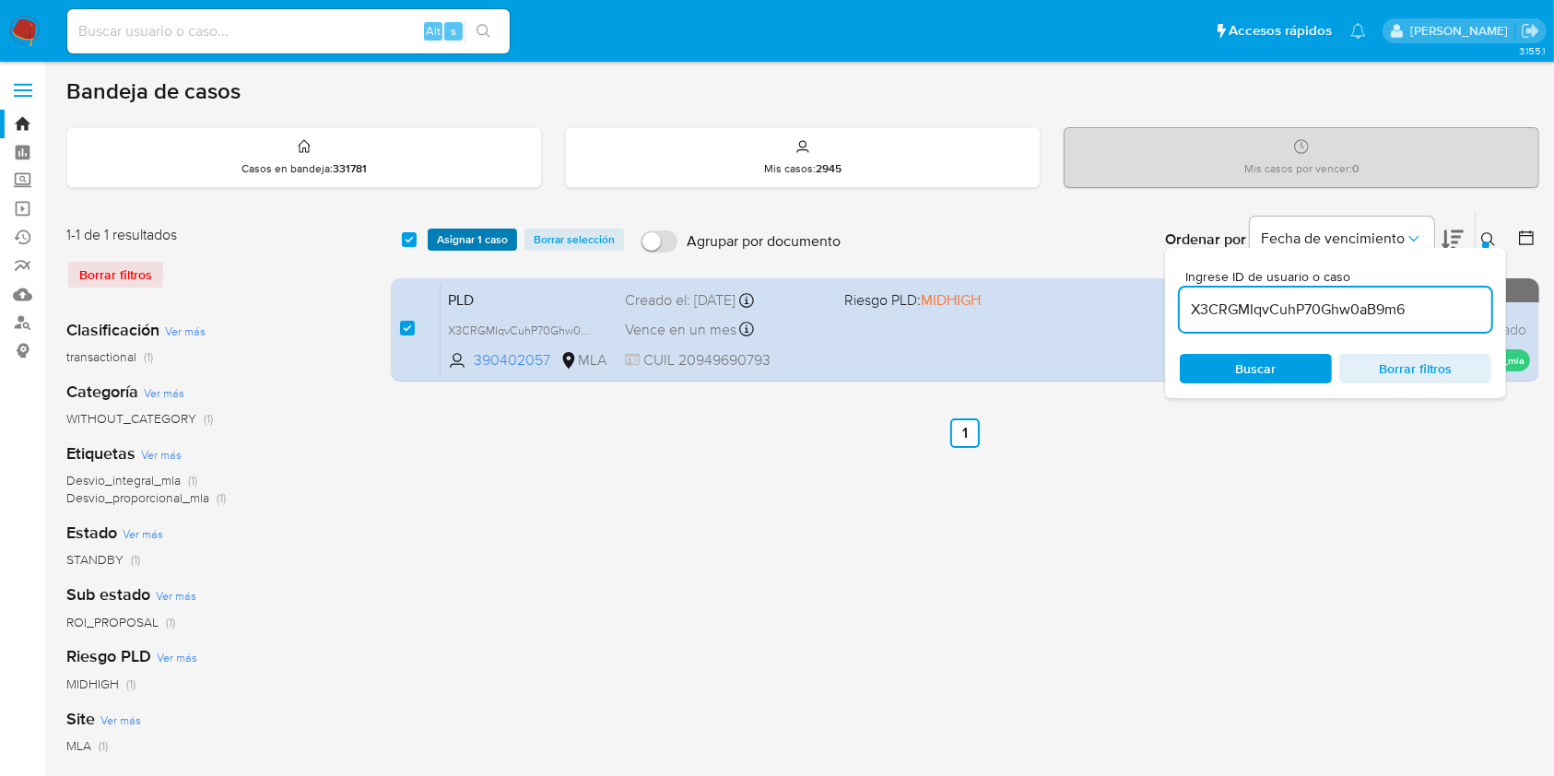
click at [479, 241] on span "Asignar 1 caso" at bounding box center [472, 239] width 71 height 18
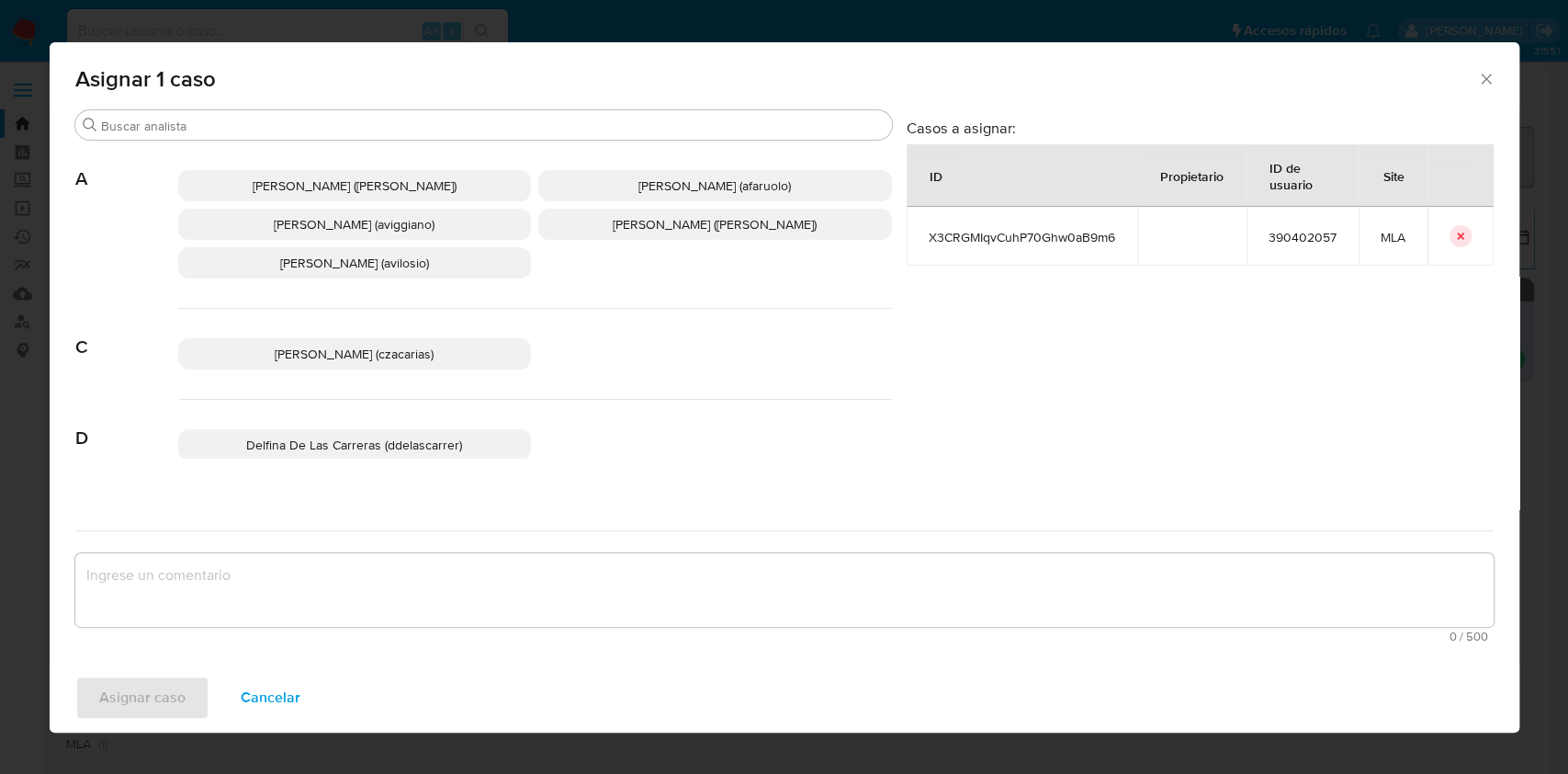
click at [285, 228] on span "Agustina Belen Viggiano (aviggiano)" at bounding box center [354, 224] width 160 height 18
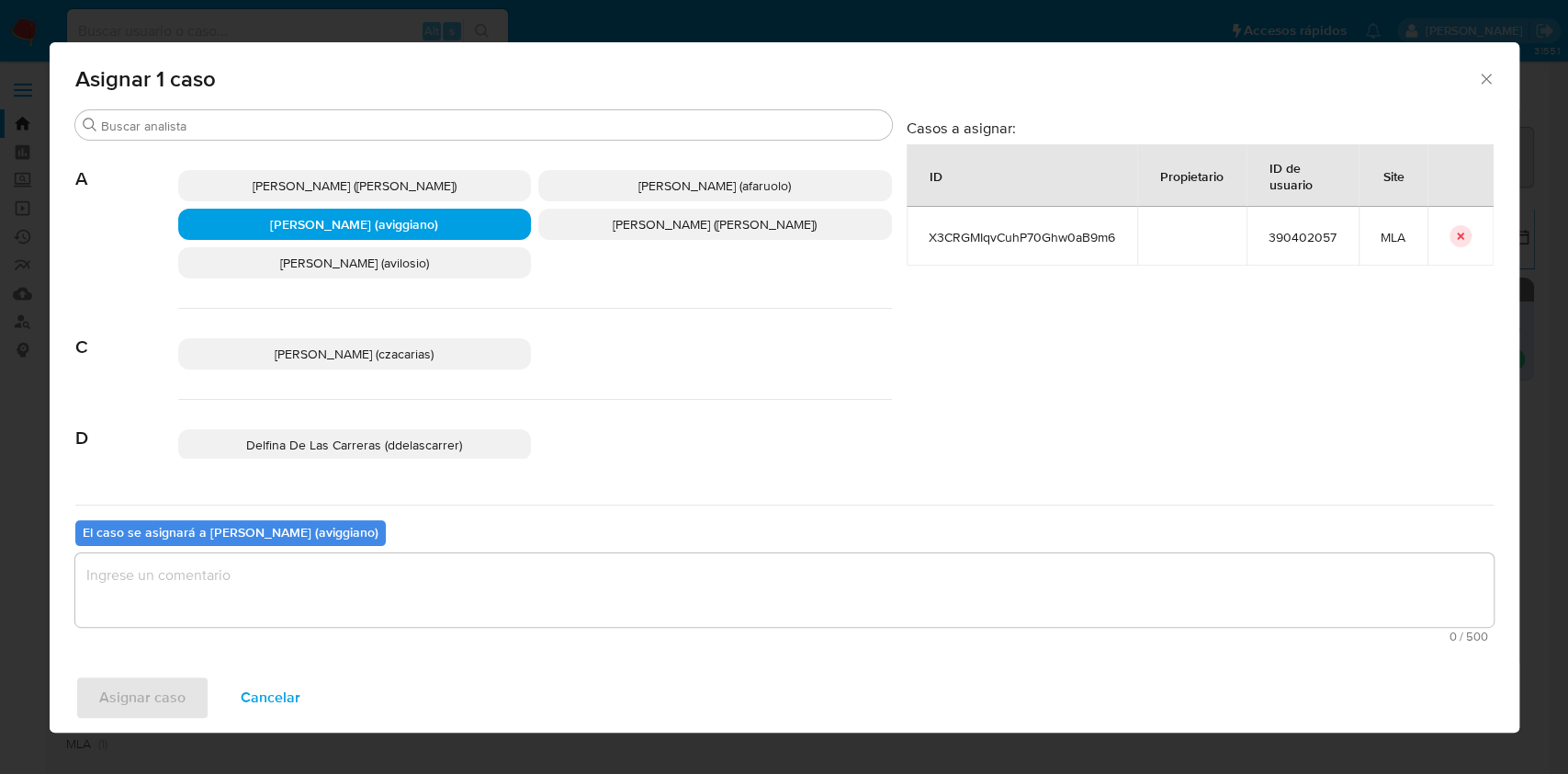
click at [272, 586] on textarea "assign-modal" at bounding box center [784, 590] width 1418 height 74
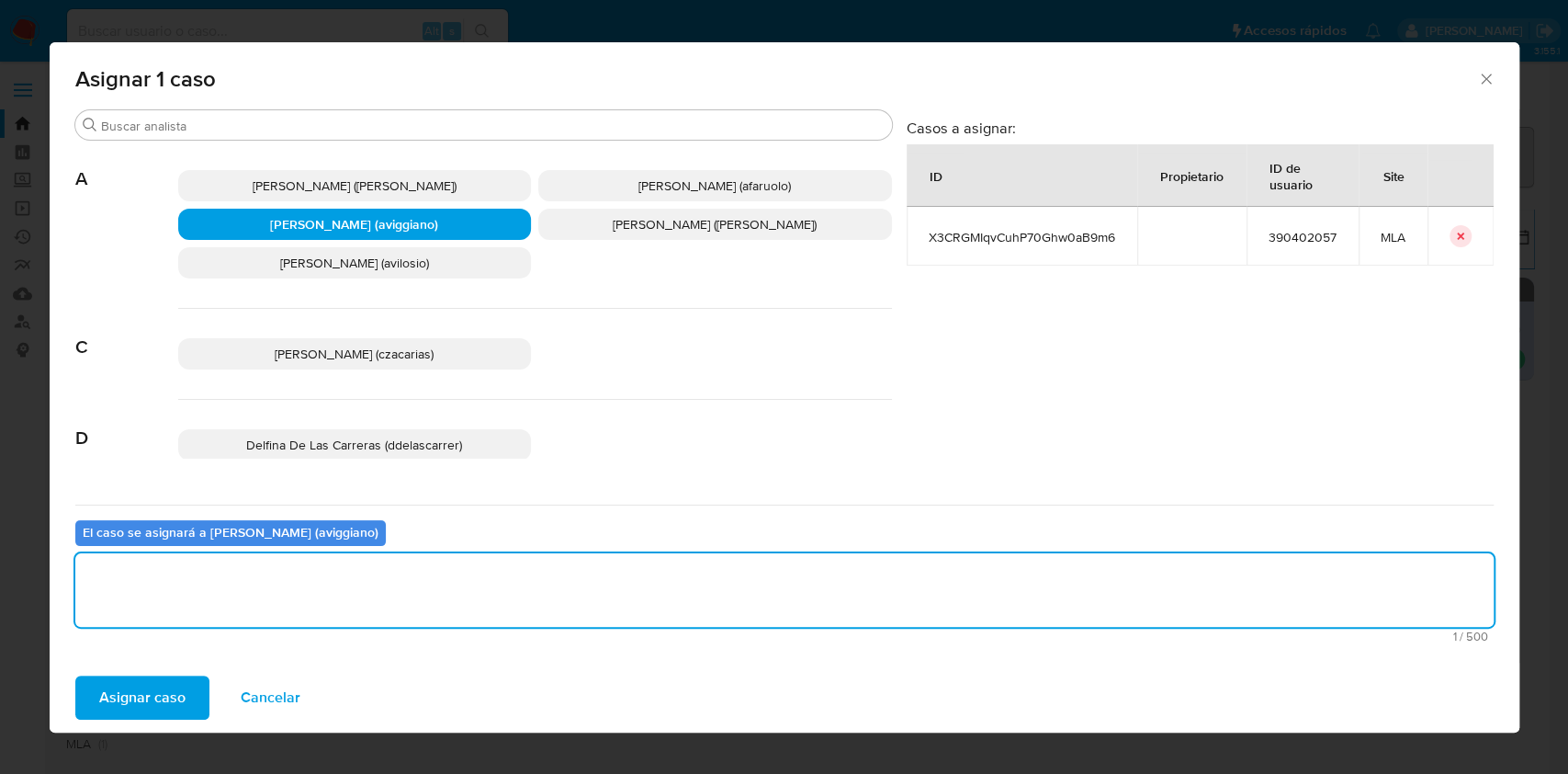
click at [162, 671] on div "Asignar caso Cancelar" at bounding box center [784, 697] width 1469 height 70
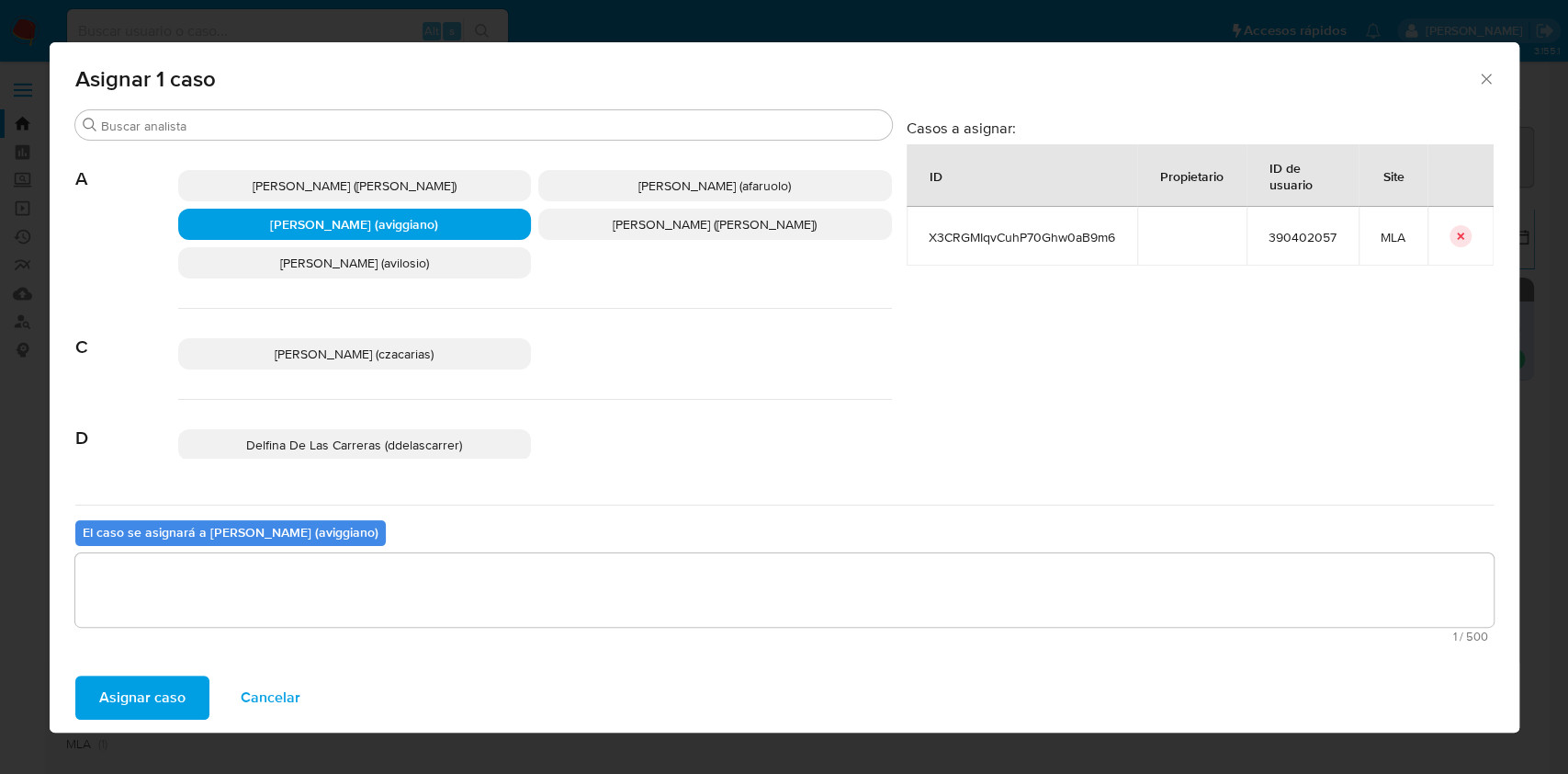
click at [163, 688] on span "Asignar caso" at bounding box center [143, 697] width 87 height 41
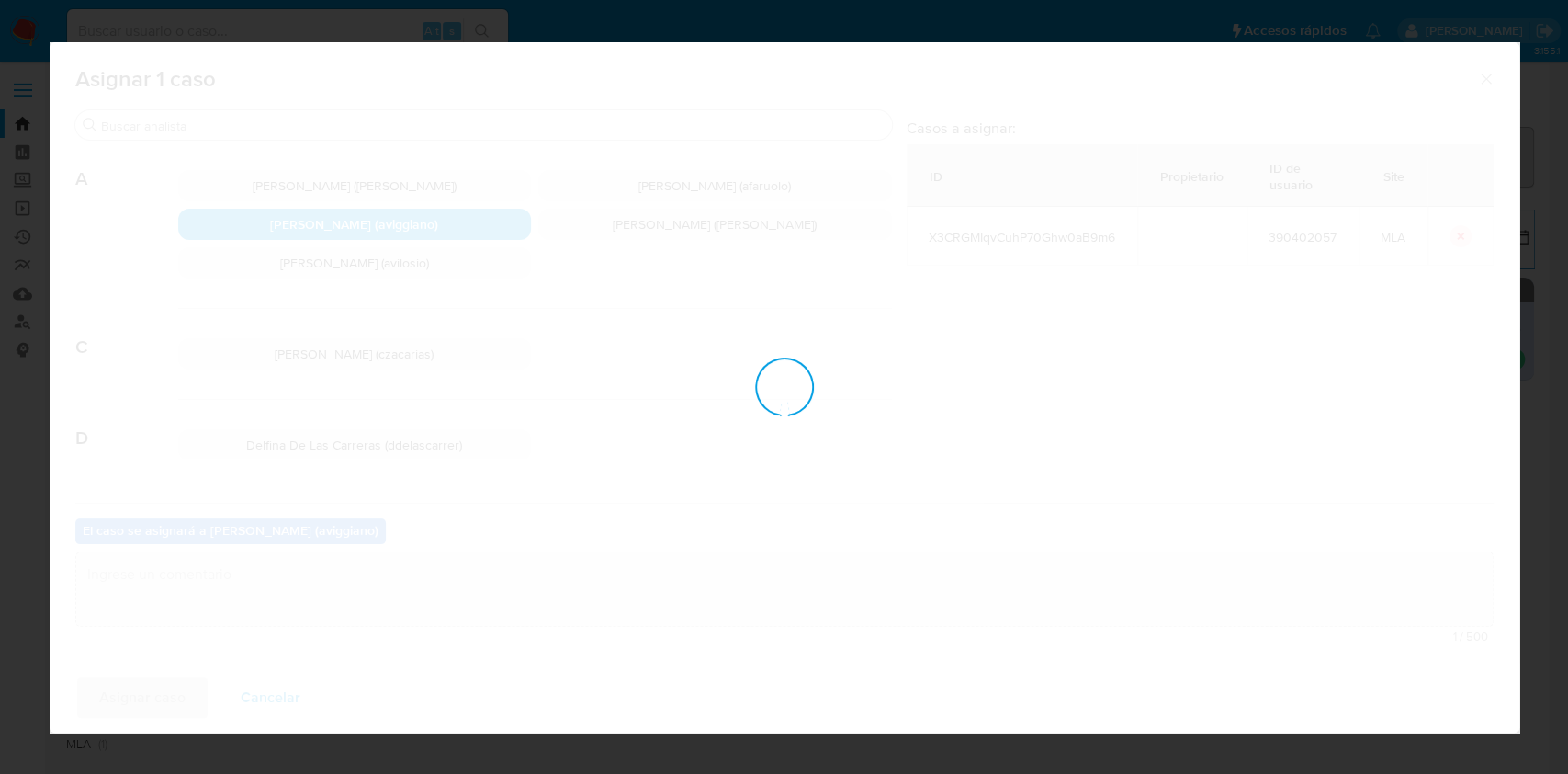
checkbox input "false"
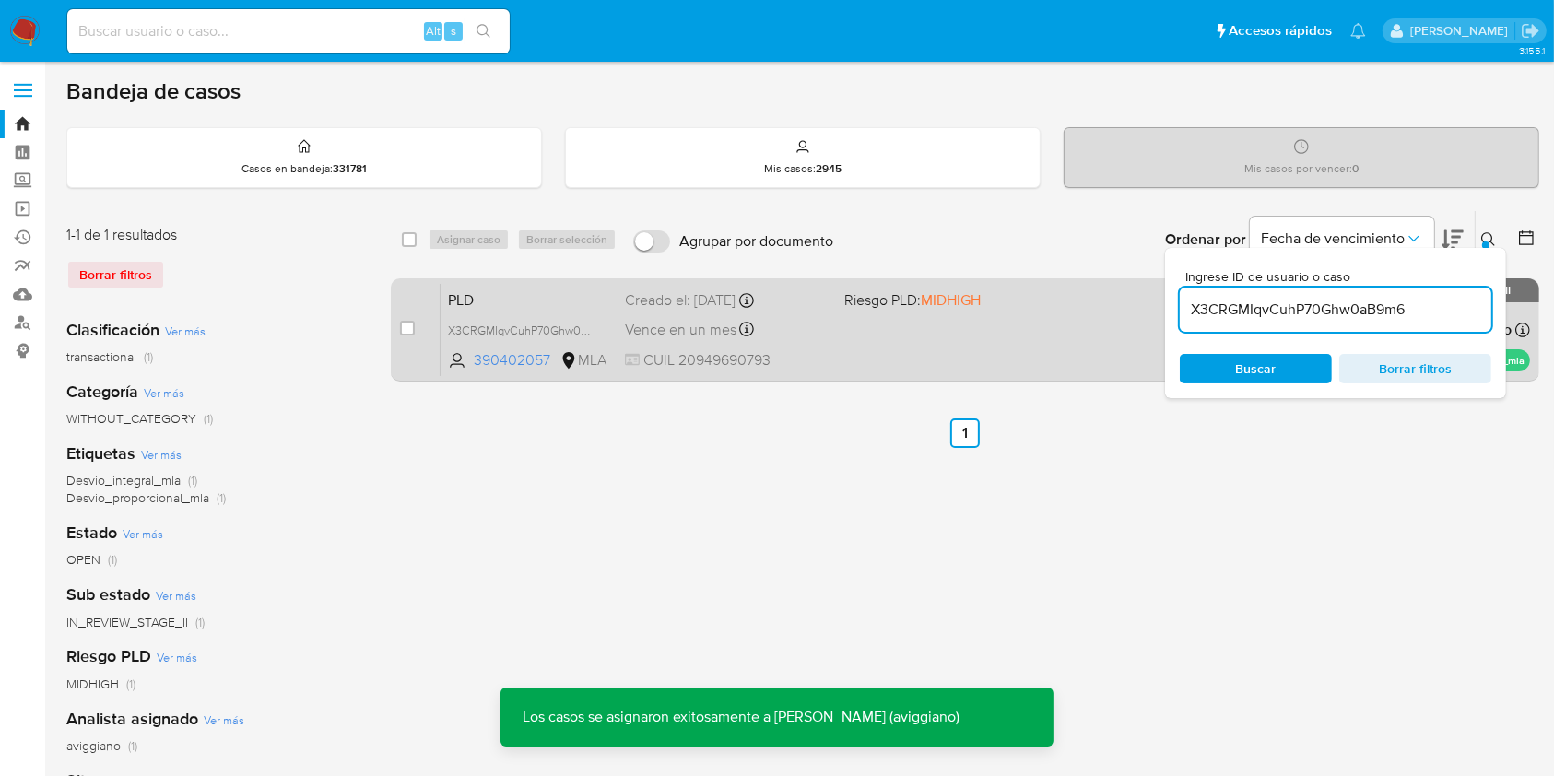
click at [945, 332] on div "PLD X3CRGMIqvCuhP70Ghw0aB9m6 390402057 MLA Riesgo PLD: MIDHIGH Creado el: 12/07…" at bounding box center [984, 329] width 1089 height 93
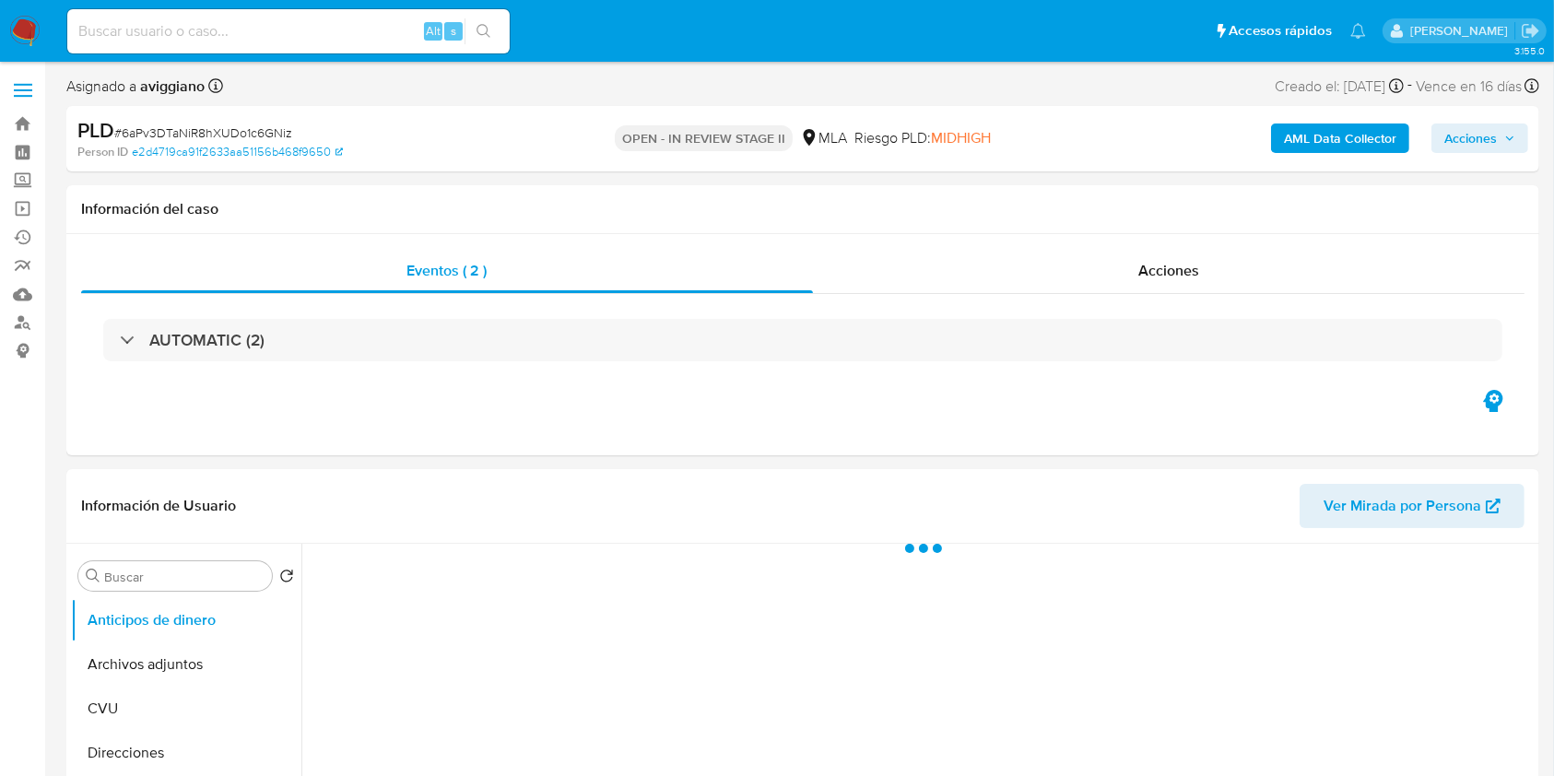
click at [1490, 135] on span "Acciones" at bounding box center [1470, 137] width 53 height 29
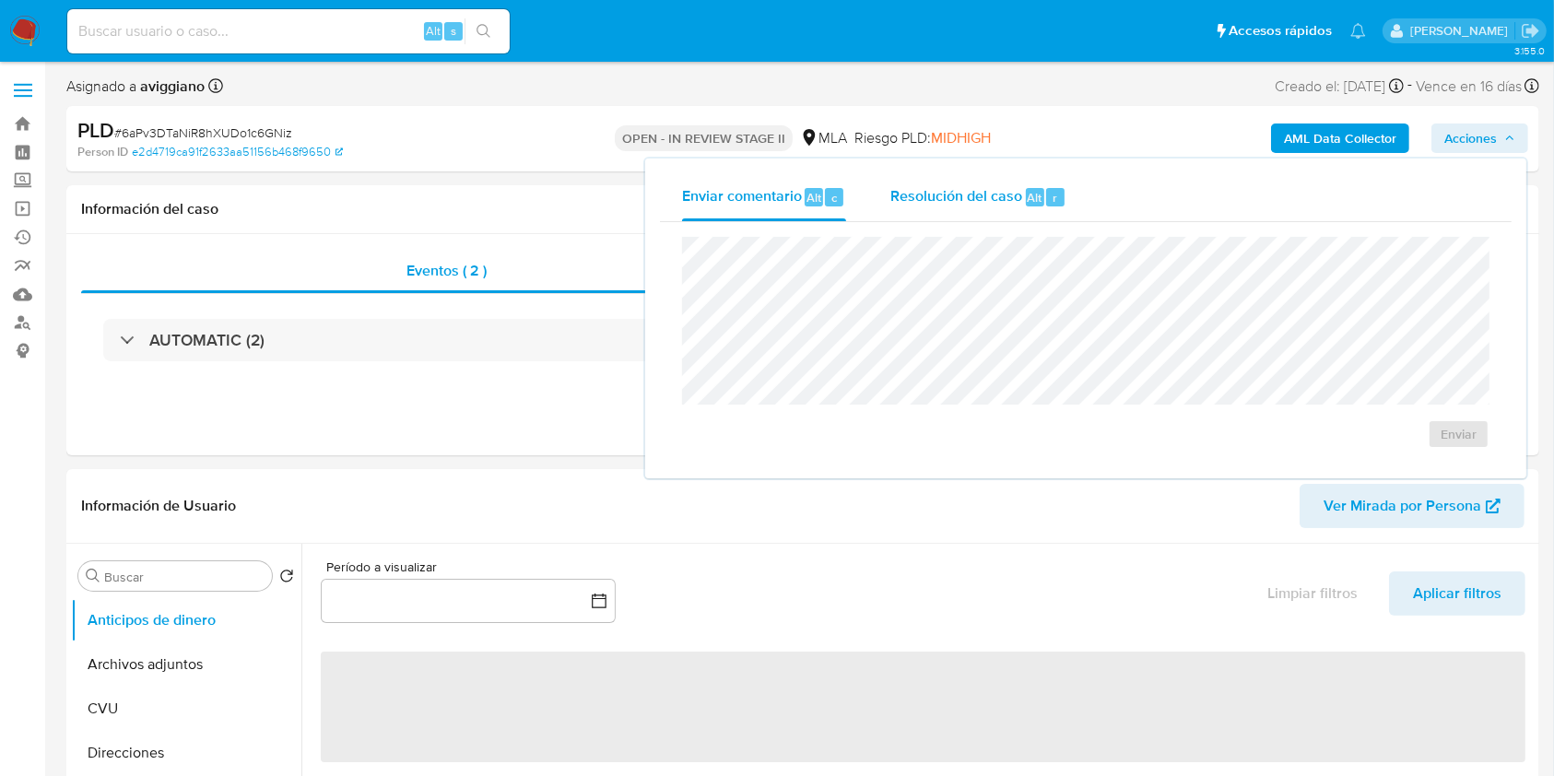
click at [990, 202] on span "Resolución del caso" at bounding box center [956, 196] width 132 height 21
select select "10"
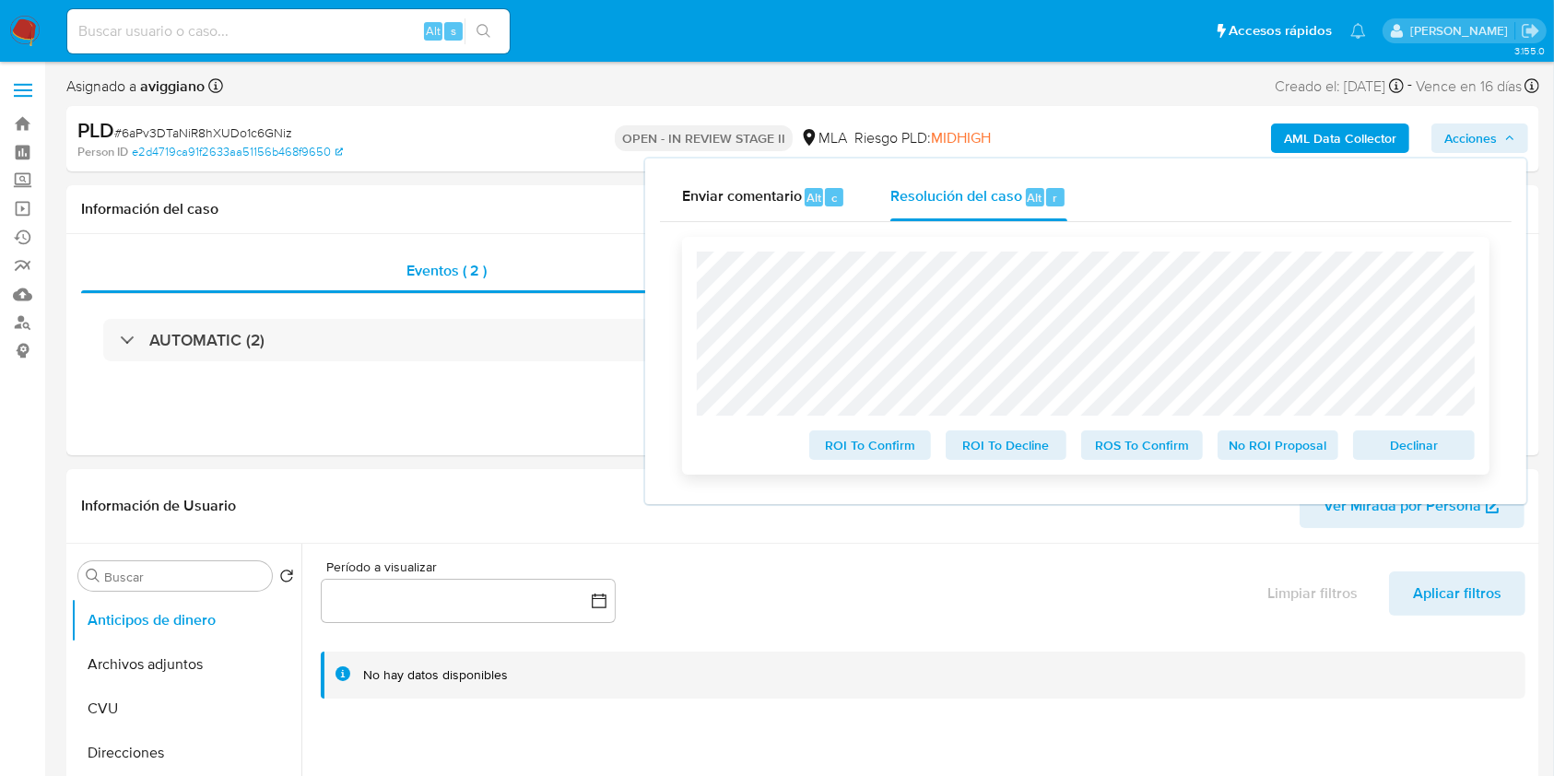
click at [1386, 451] on span "Declinar" at bounding box center [1414, 445] width 96 height 26
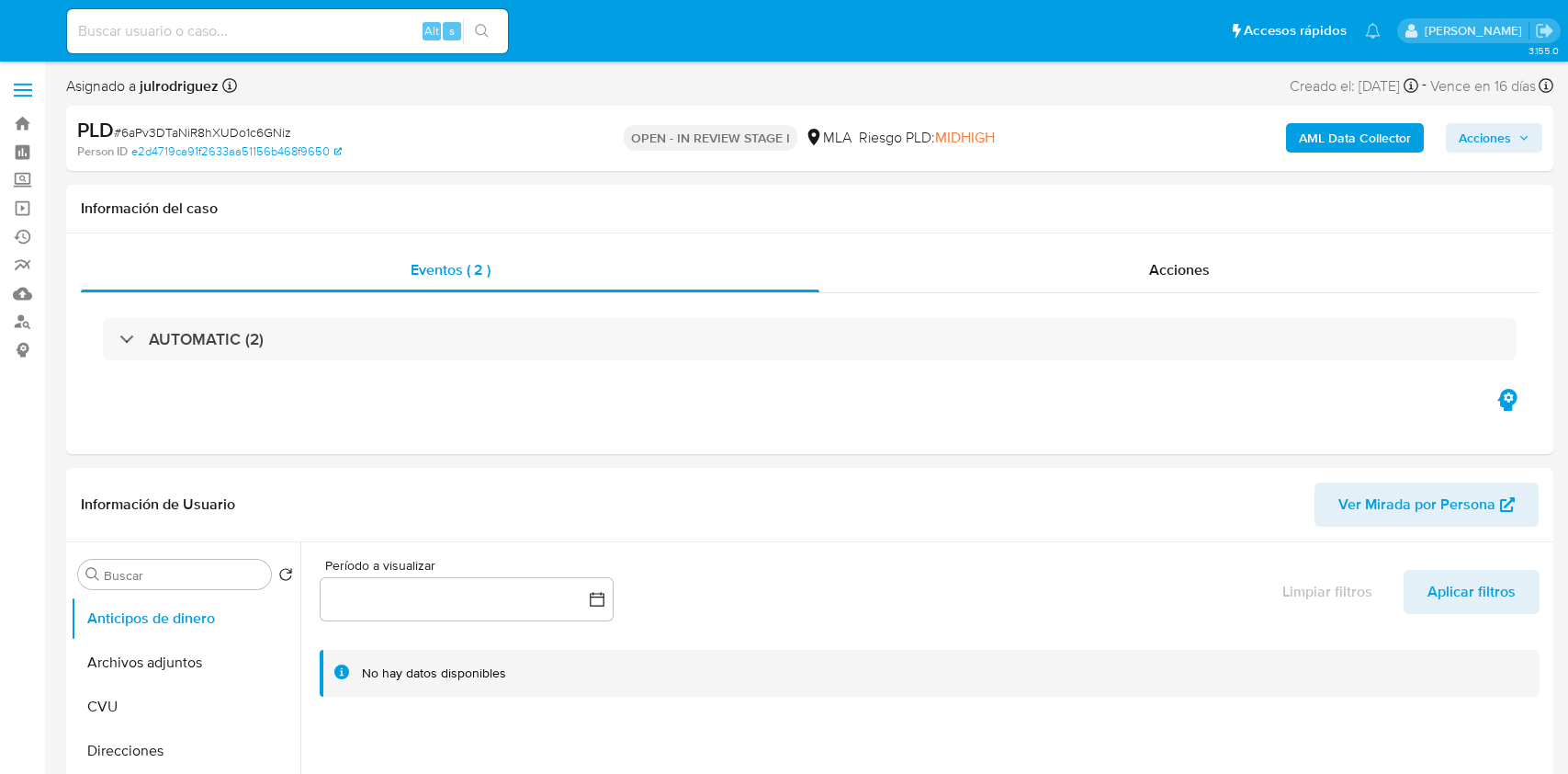
select select "10"
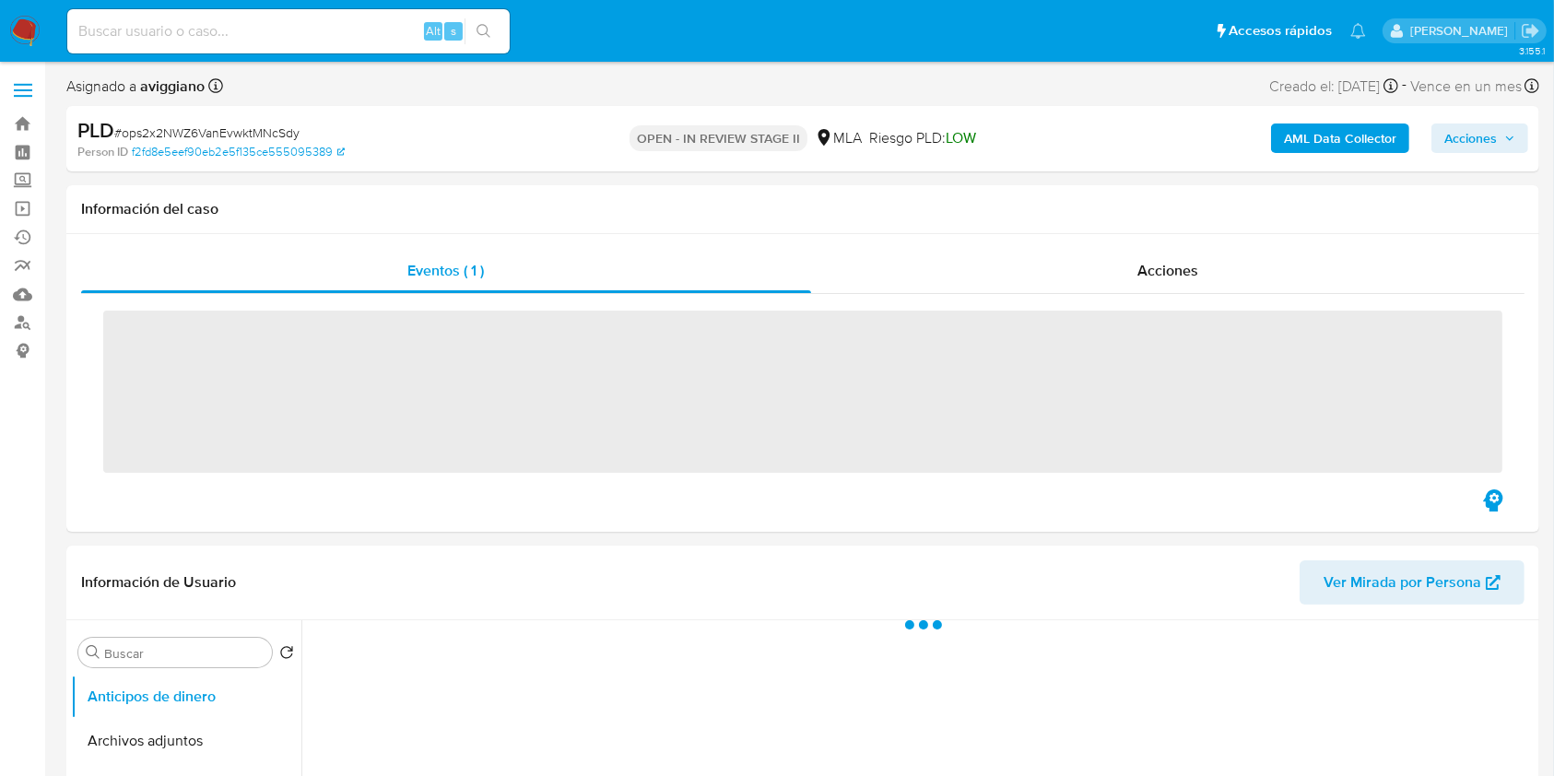
drag, startPoint x: 1492, startPoint y: 139, endPoint x: 1467, endPoint y: 149, distance: 26.9
click at [1491, 137] on span "Acciones" at bounding box center [1470, 137] width 53 height 29
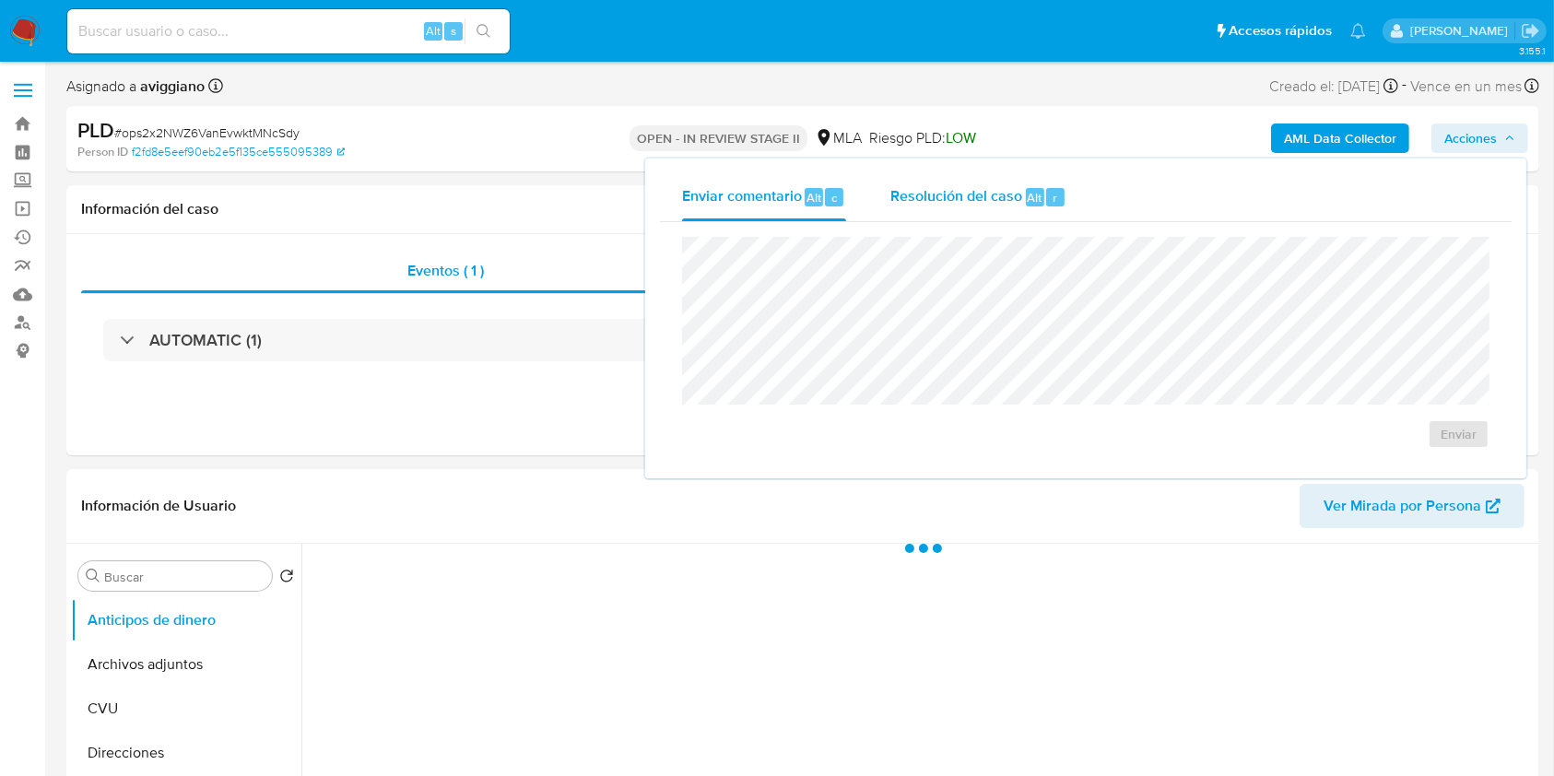
click at [1072, 188] on button "Resolución del caso Alt r" at bounding box center [978, 197] width 220 height 48
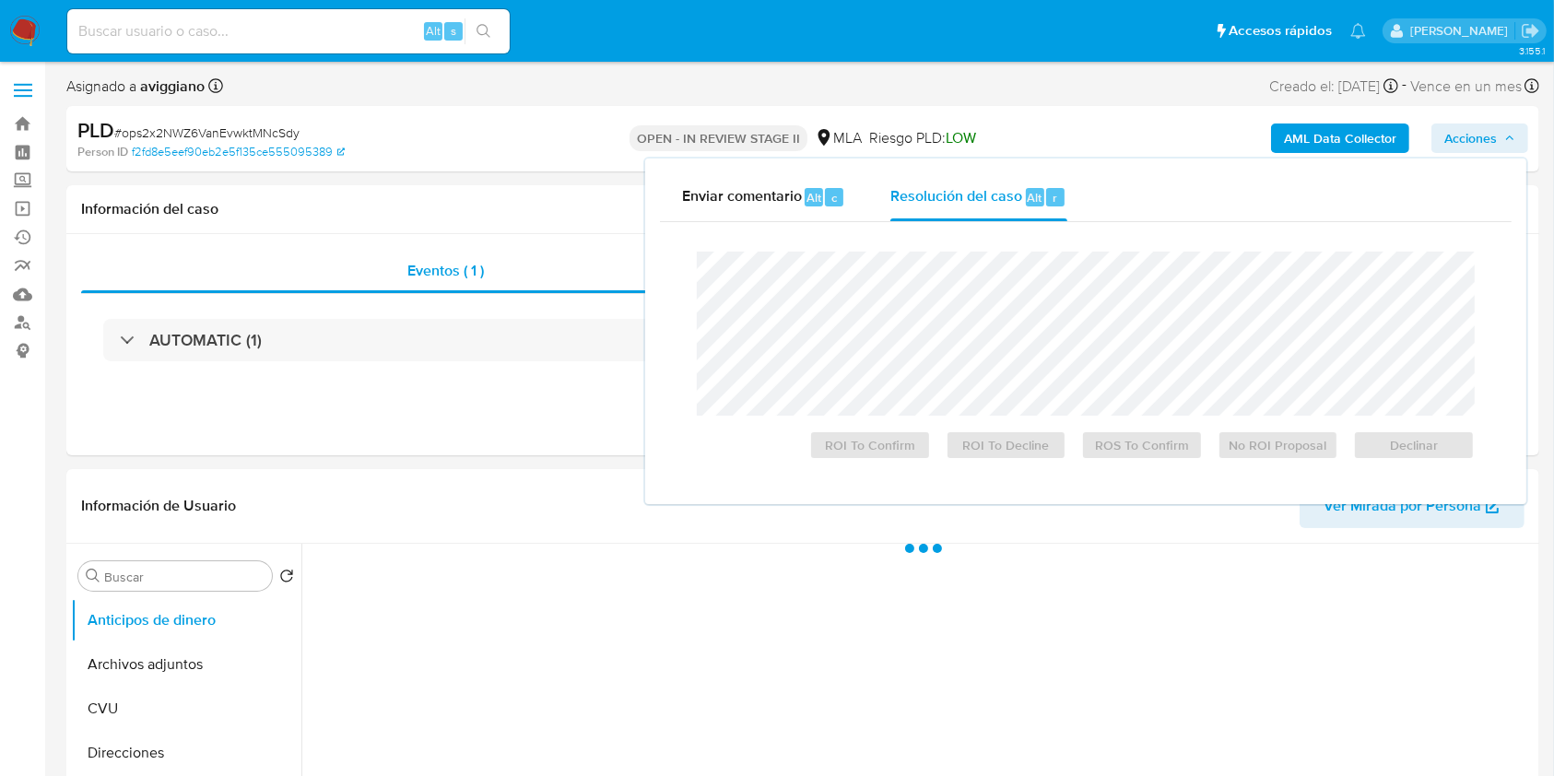
select select "10"
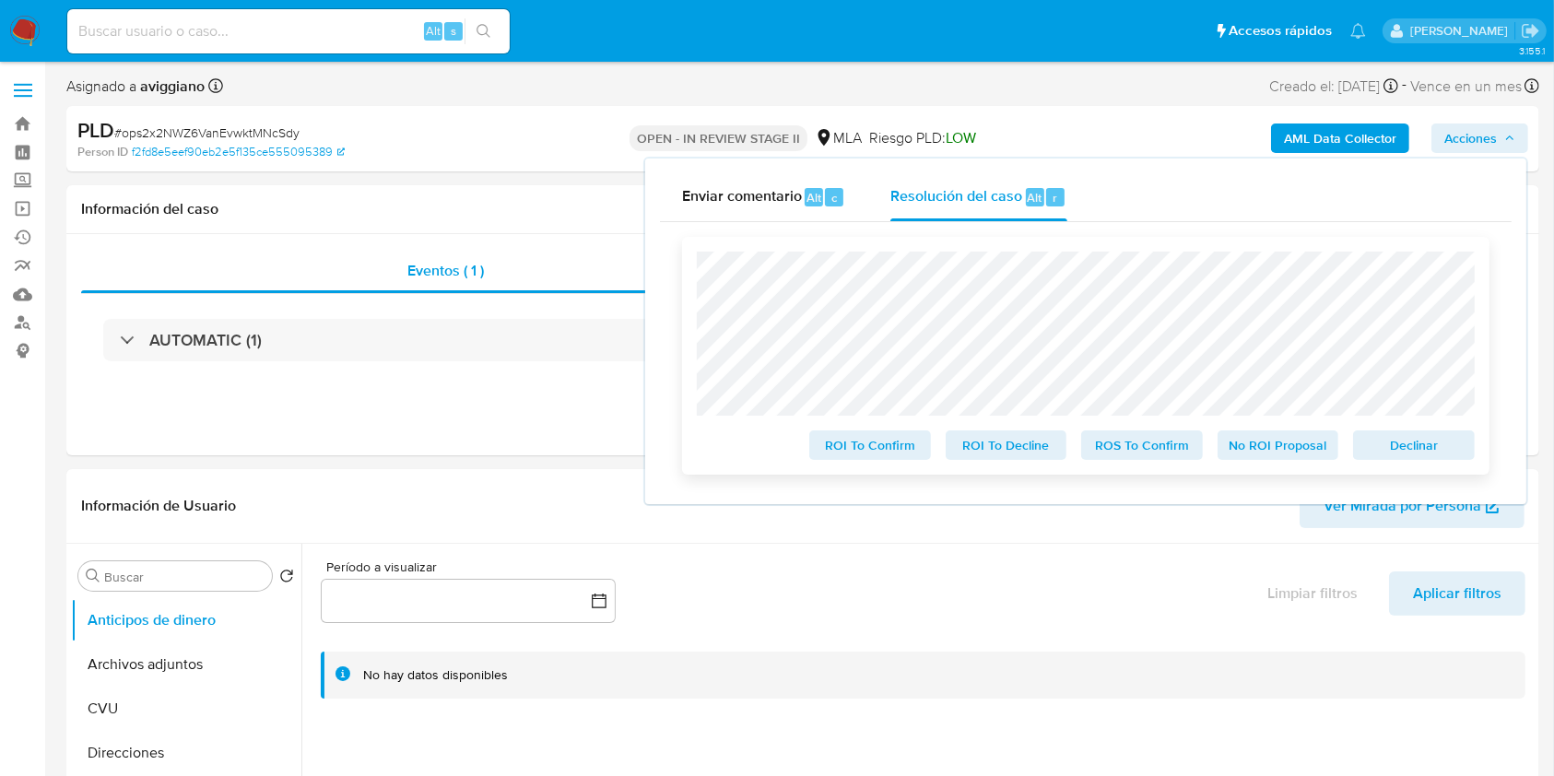
click at [1392, 448] on span "Declinar" at bounding box center [1414, 445] width 96 height 26
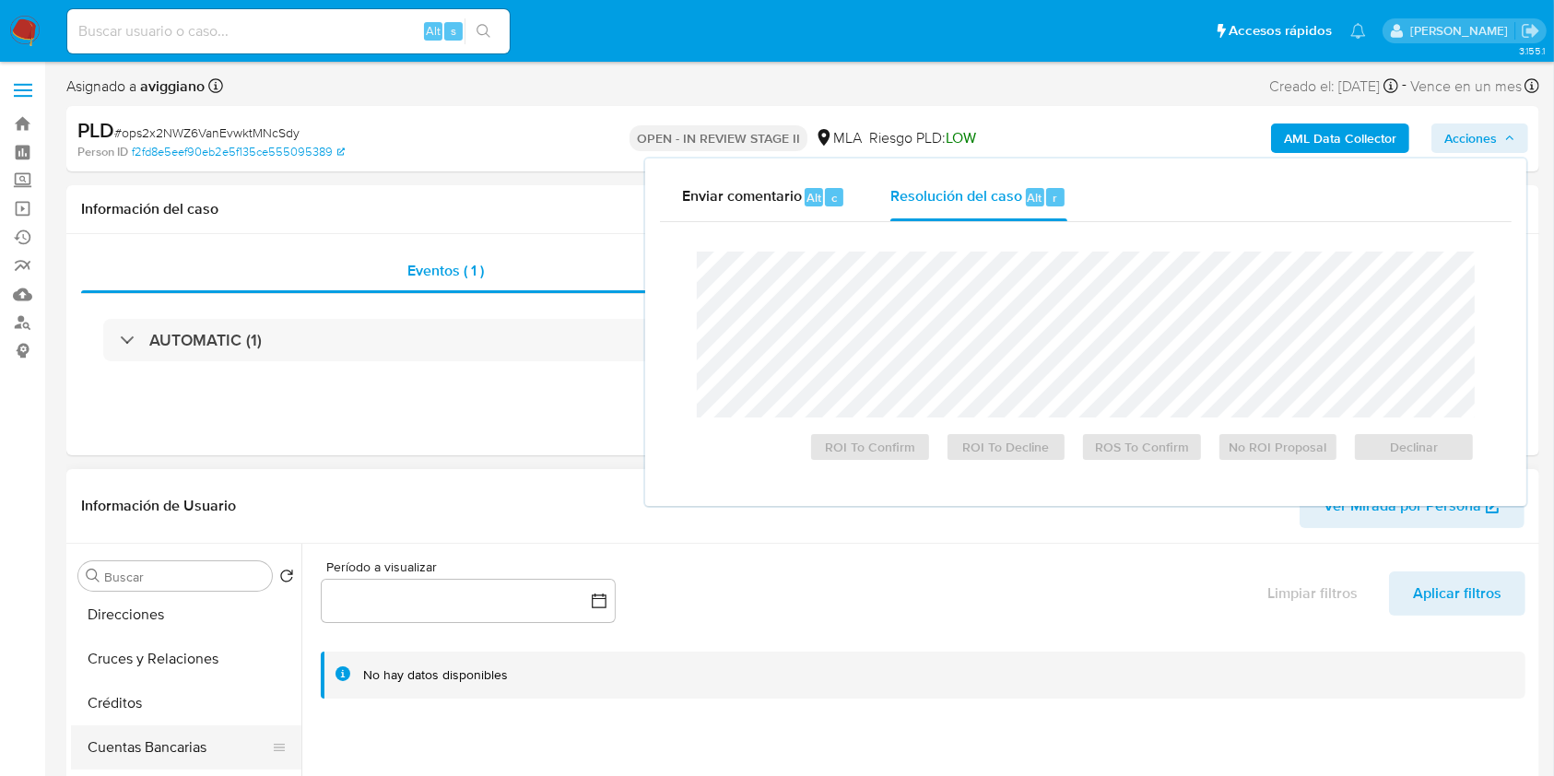
scroll to position [245, 0]
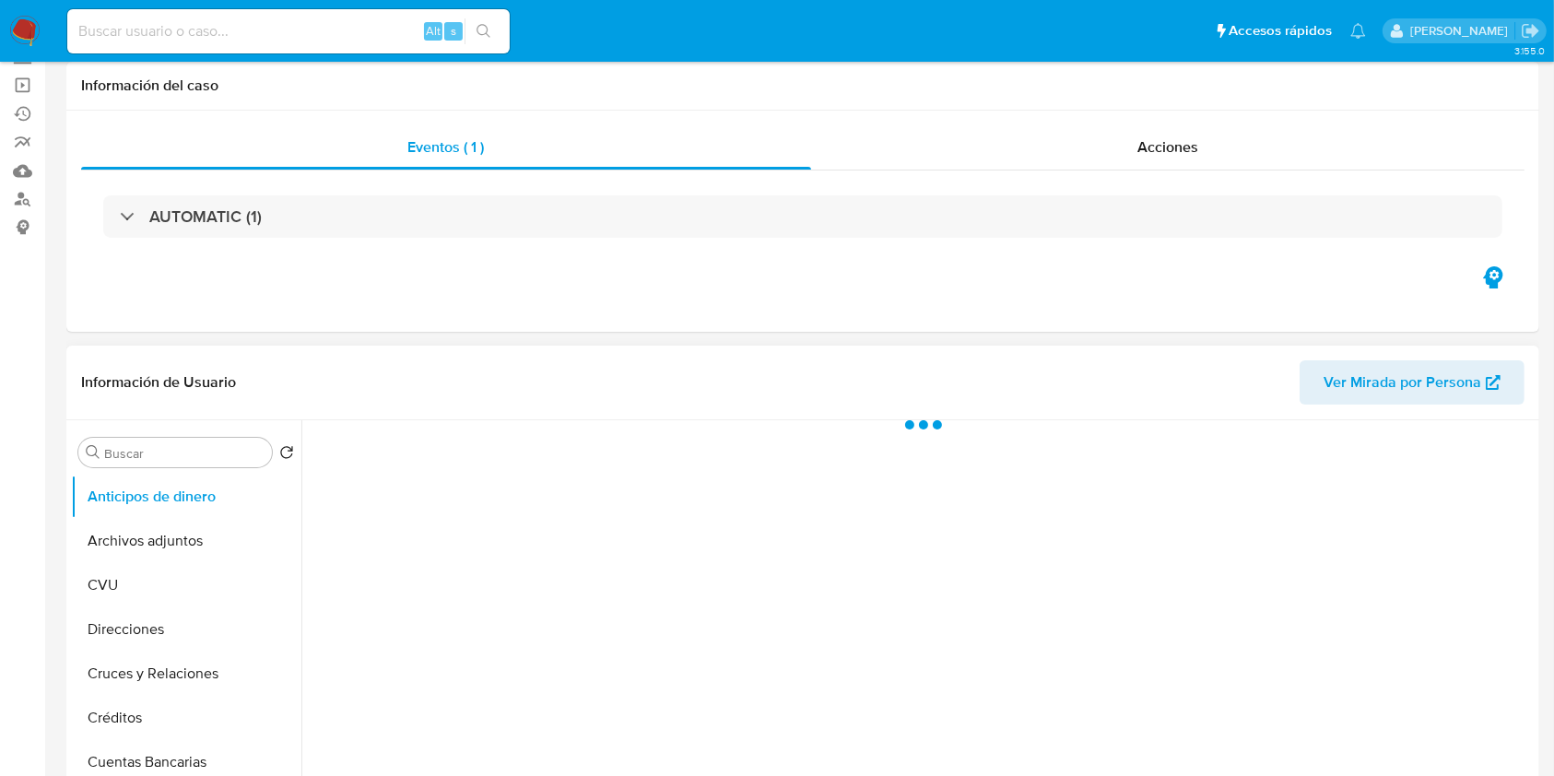
scroll to position [245, 0]
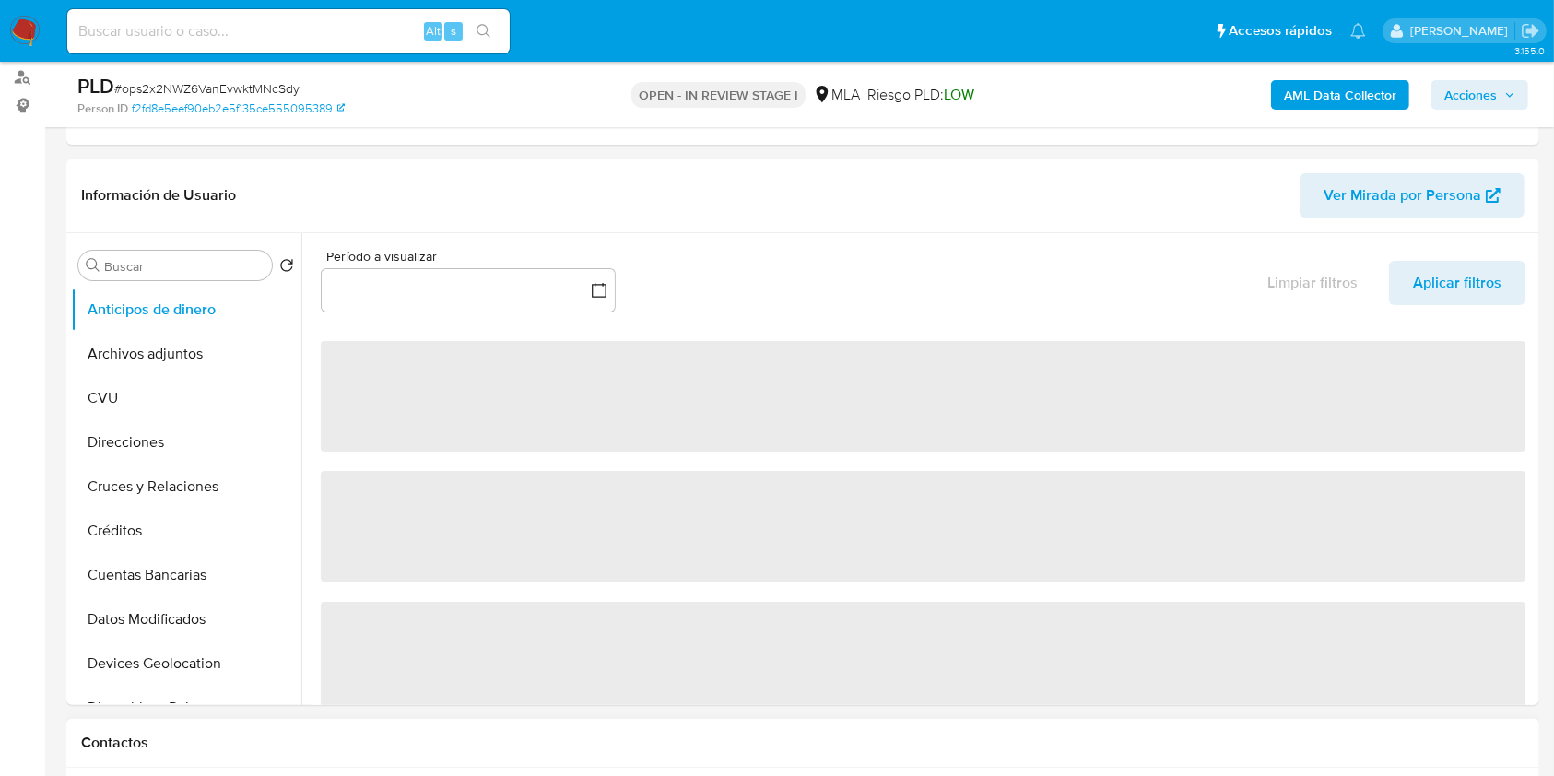
select select "10"
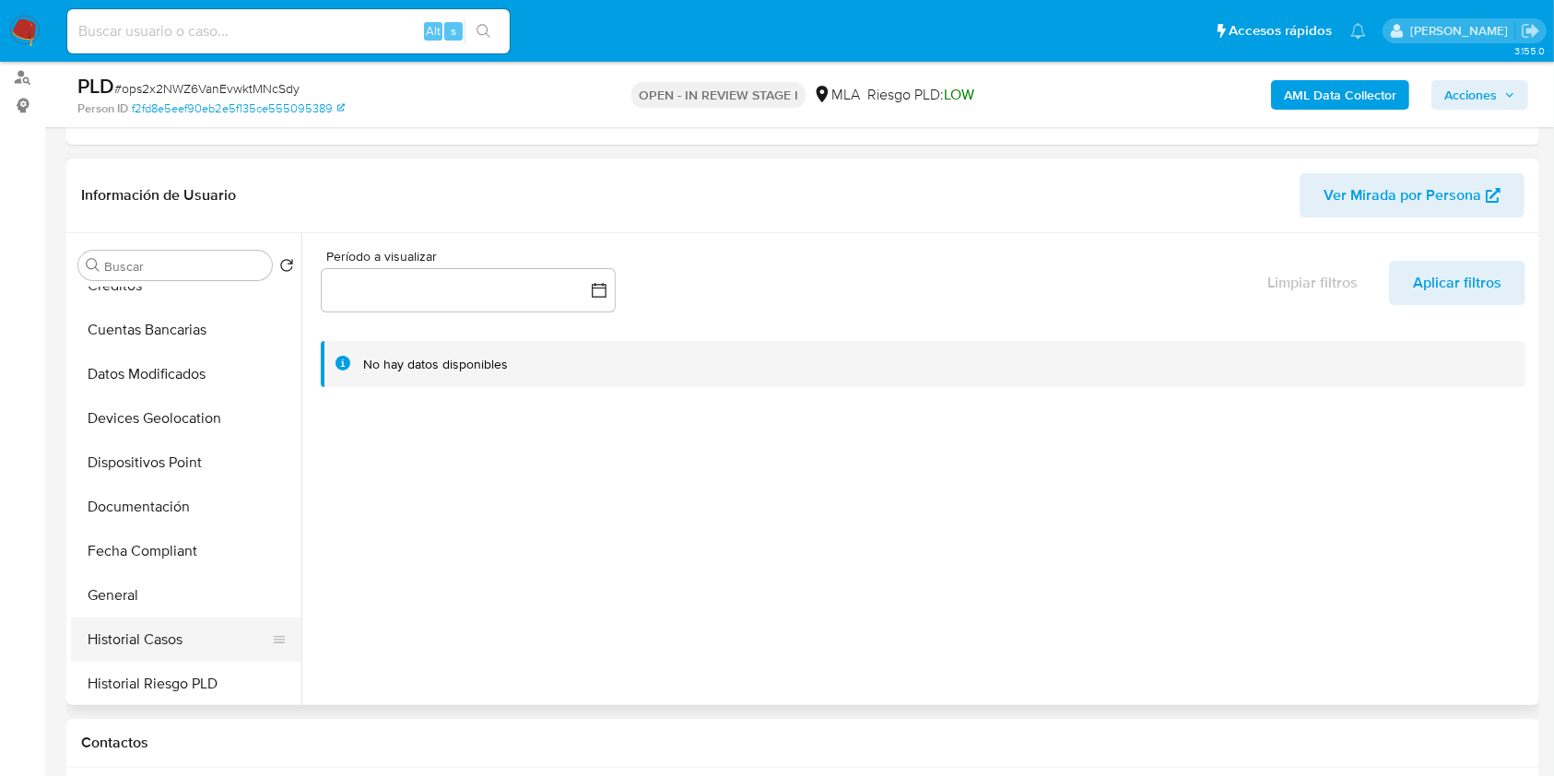
click at [149, 629] on button "Historial Casos" at bounding box center [179, 639] width 216 height 44
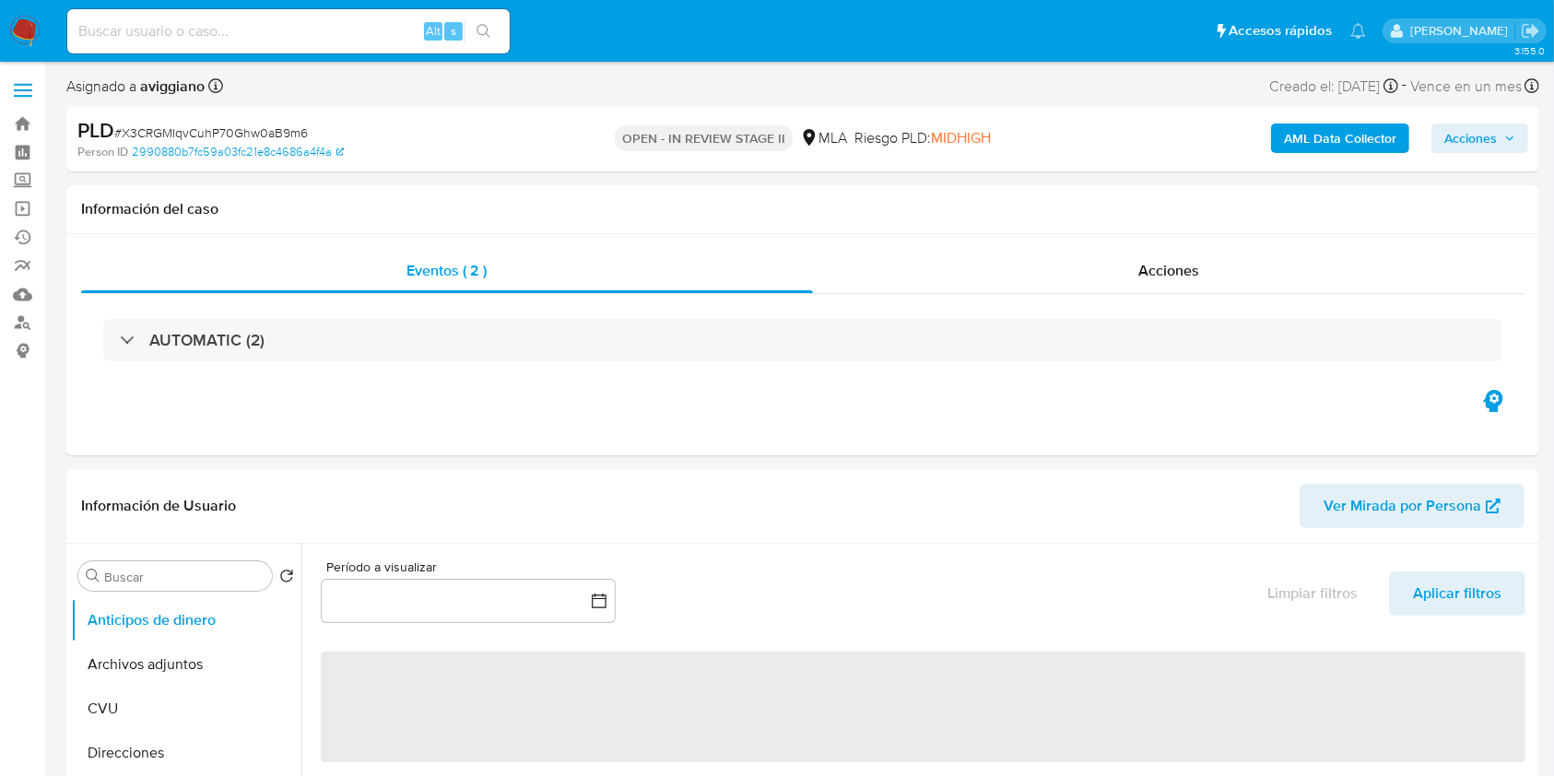
click at [1474, 144] on span "Acciones" at bounding box center [1470, 137] width 53 height 29
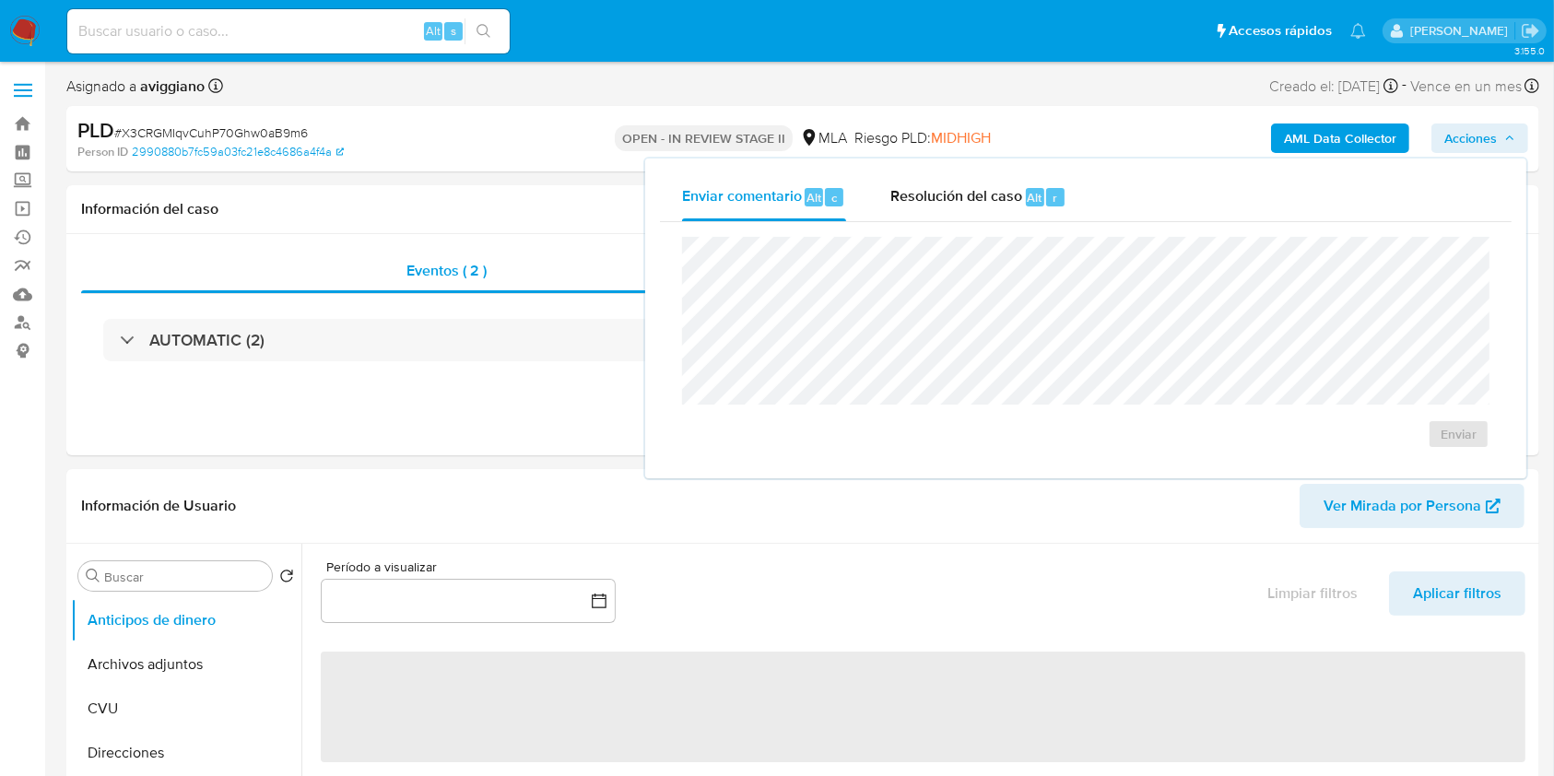
select select "10"
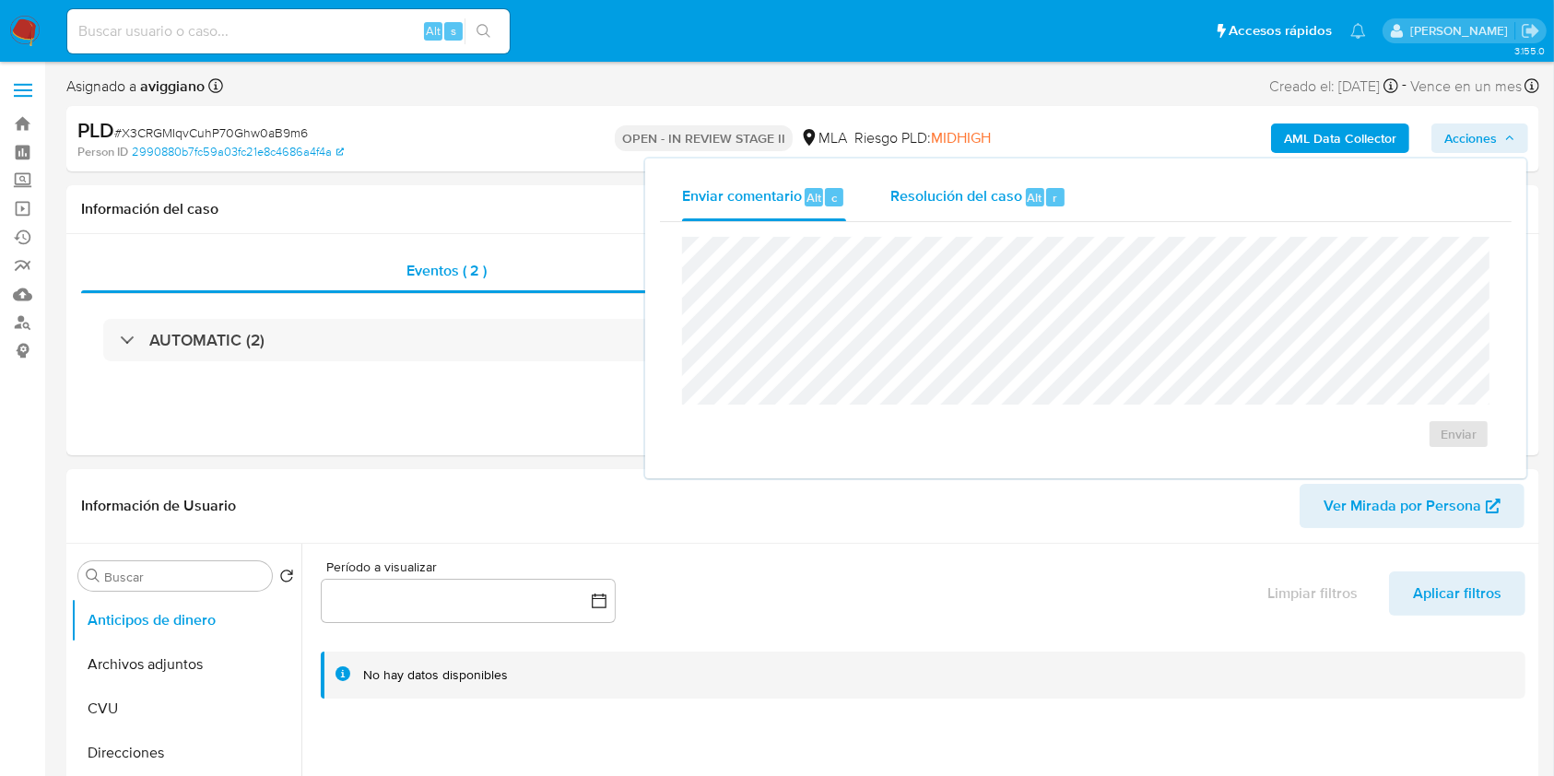
click at [1017, 180] on div "Resolución del caso Alt r" at bounding box center [978, 197] width 176 height 48
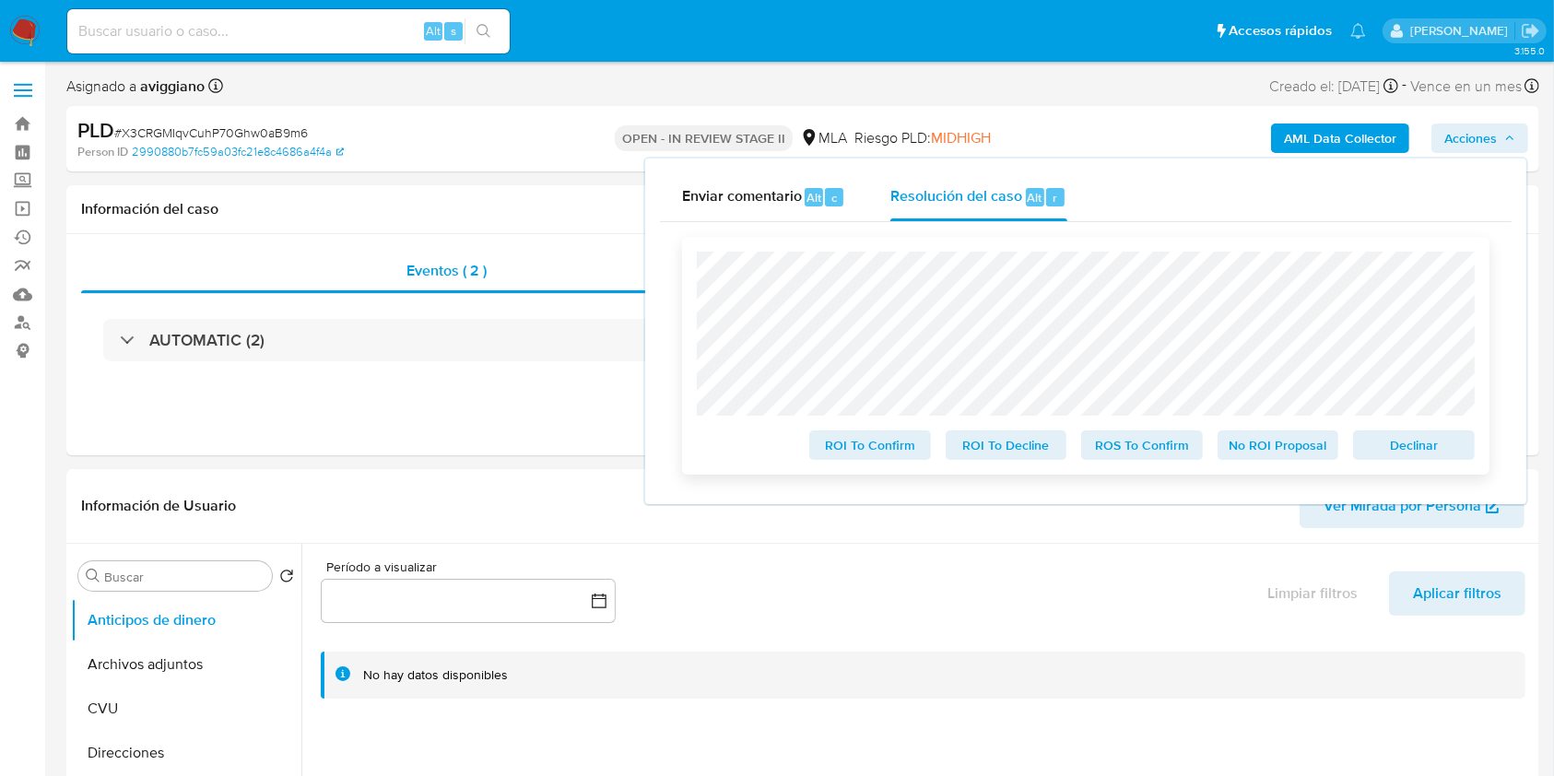
click at [1449, 446] on span "Declinar" at bounding box center [1414, 445] width 96 height 26
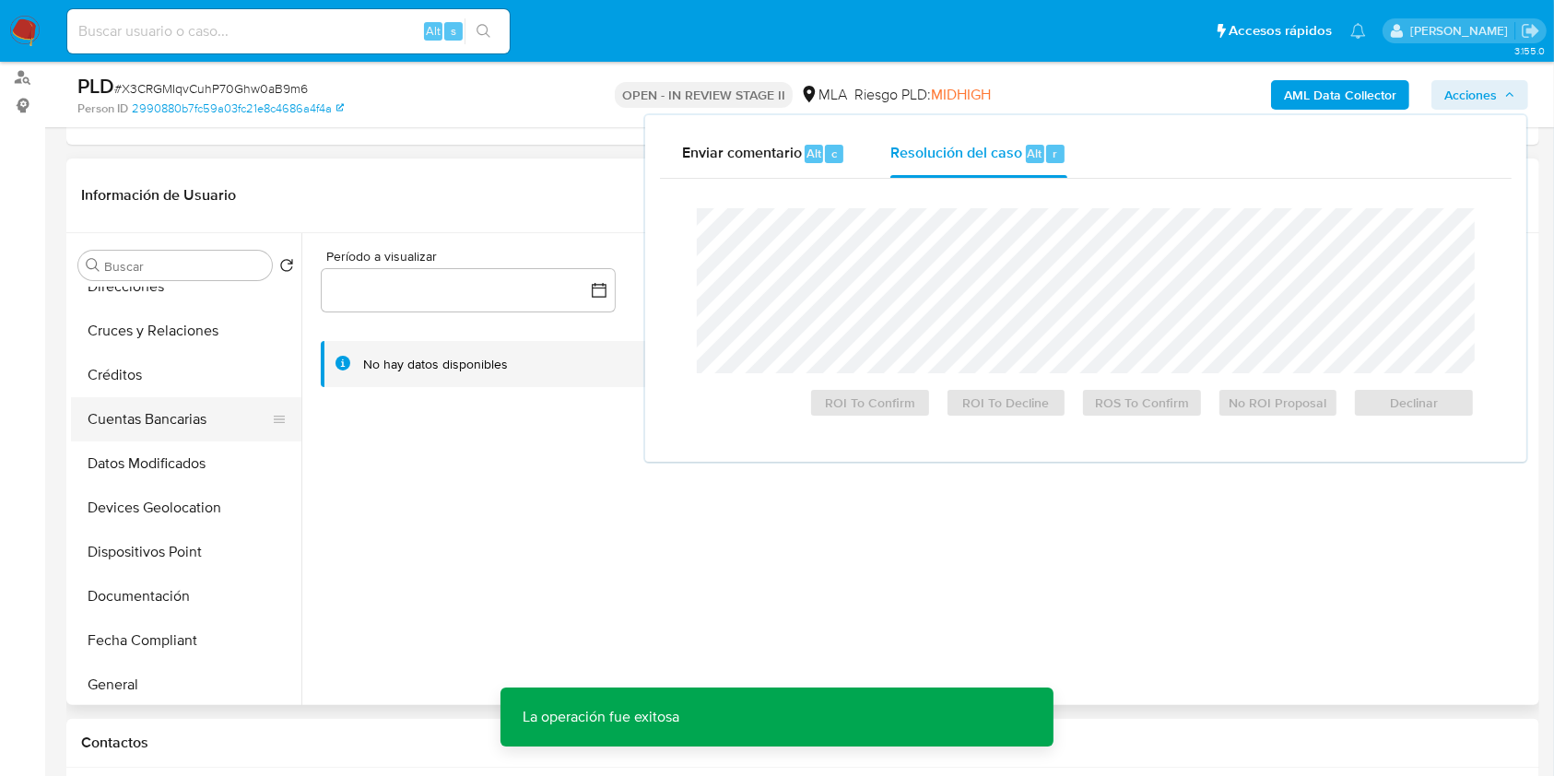
scroll to position [245, 0]
click at [170, 630] on button "Historial Casos" at bounding box center [179, 639] width 216 height 44
